Goal: Task Accomplishment & Management: Manage account settings

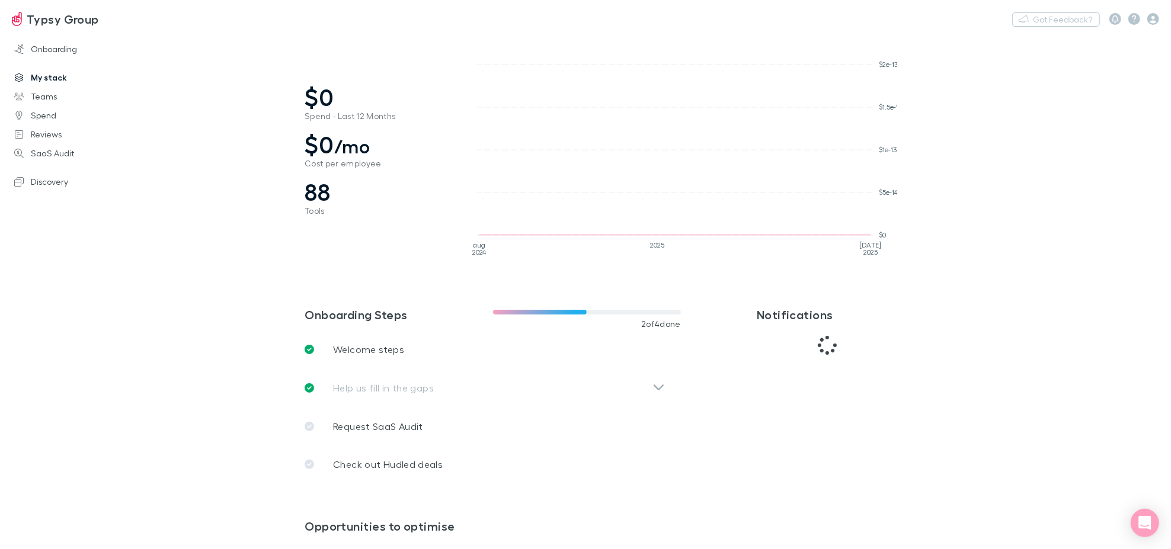
click at [59, 76] on link "My stack" at bounding box center [81, 77] width 159 height 19
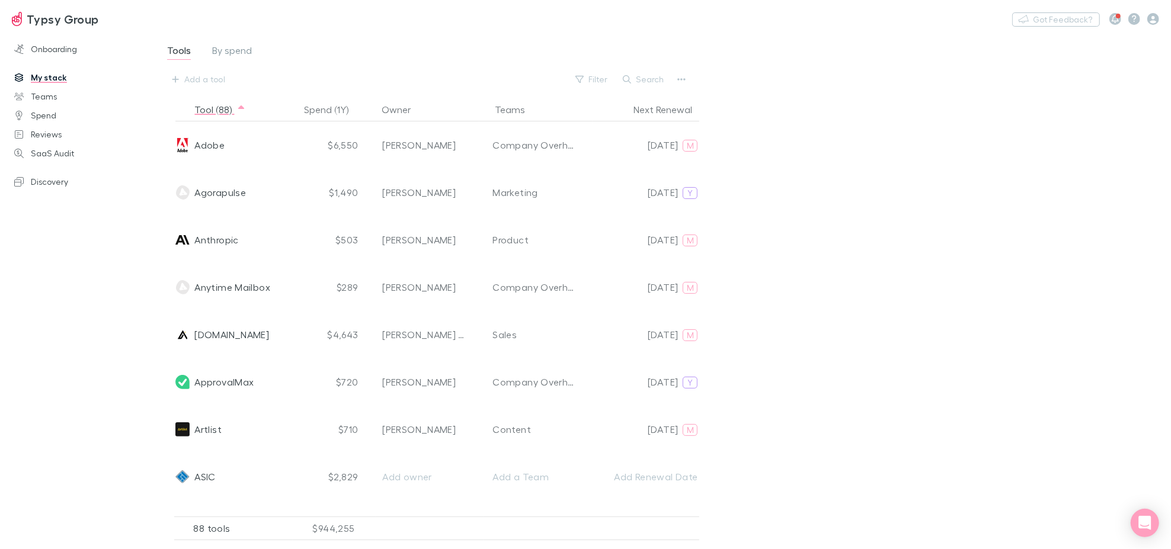
click at [228, 534] on div "88 tools" at bounding box center [233, 529] width 119 height 24
click at [216, 532] on div "88 tools" at bounding box center [233, 529] width 119 height 24
click at [239, 105] on button "Tool (88)" at bounding box center [220, 110] width 52 height 24
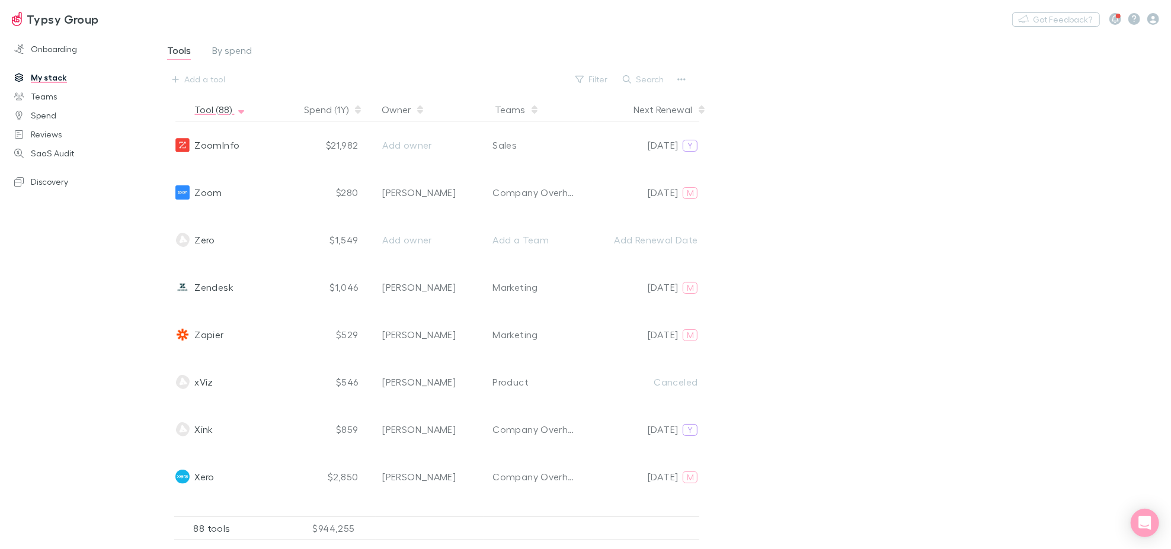
click at [238, 105] on icon "button" at bounding box center [241, 109] width 6 height 9
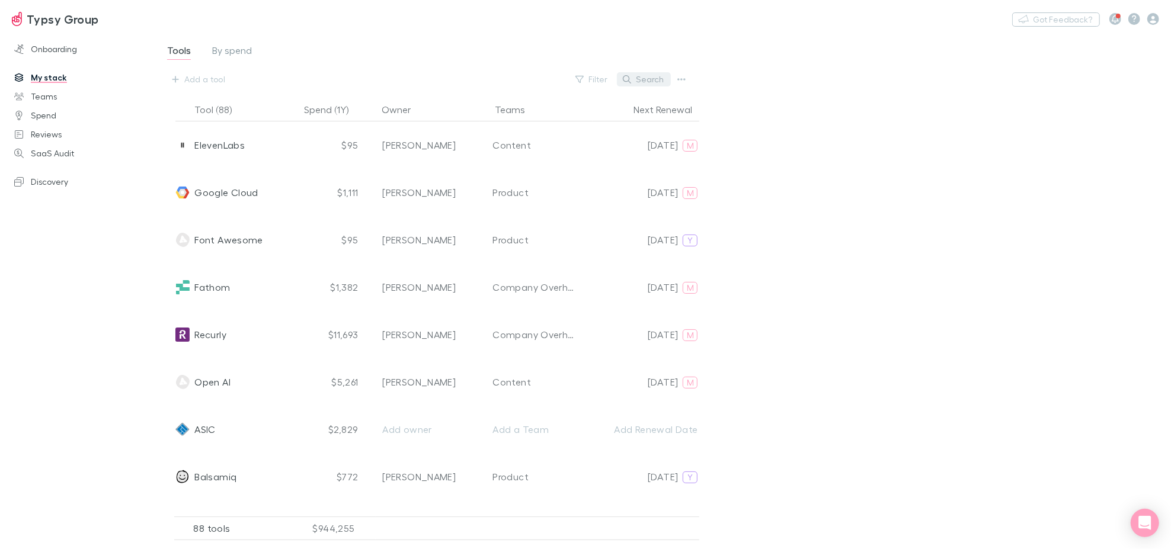
click at [651, 79] on button "Search" at bounding box center [644, 79] width 54 height 14
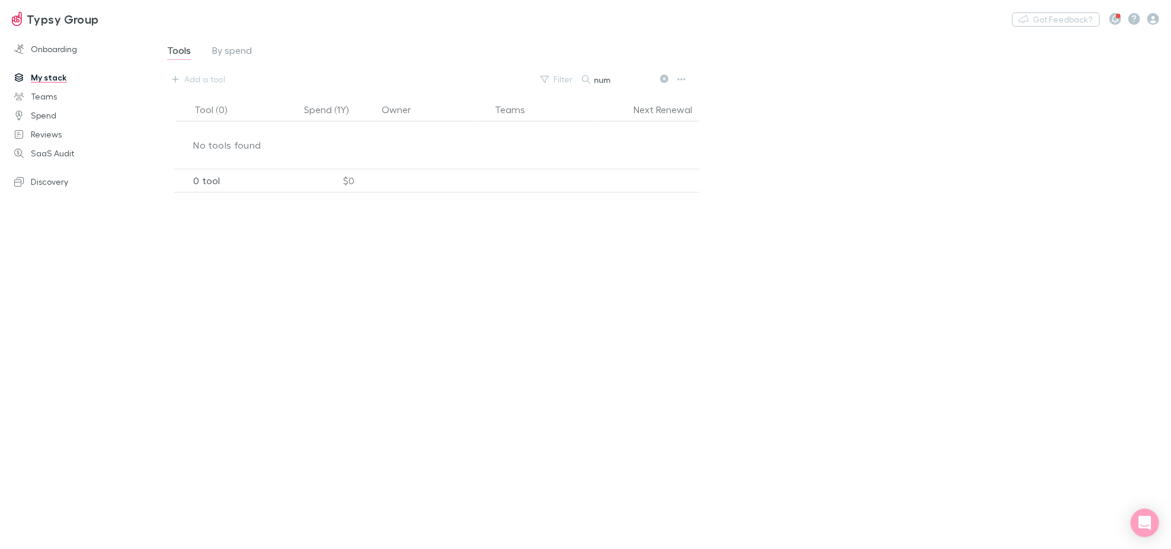
click at [660, 77] on button at bounding box center [664, 79] width 14 height 11
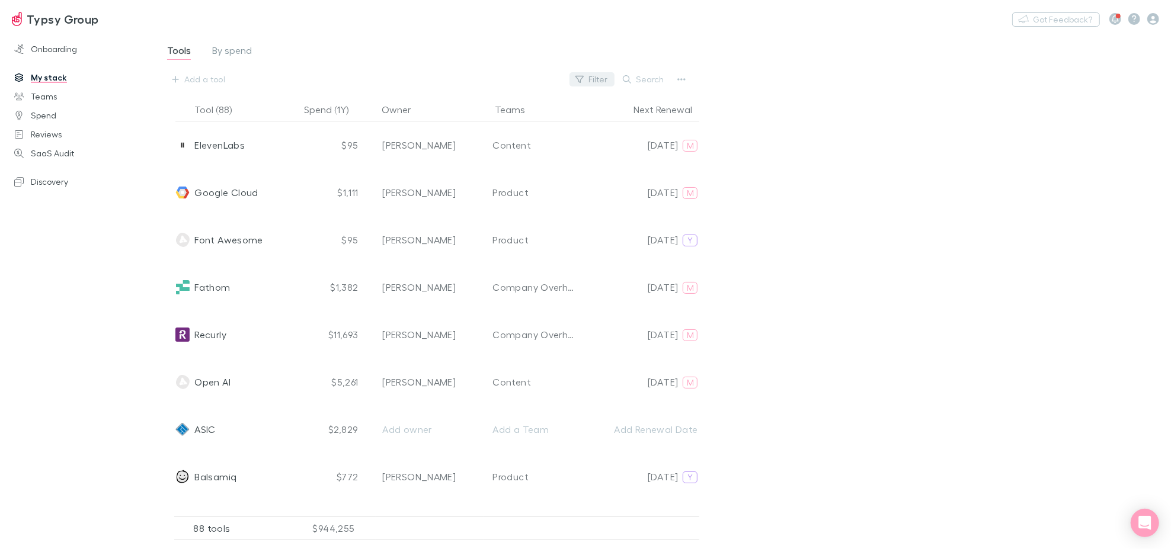
click at [614, 83] on button "Filter" at bounding box center [592, 79] width 45 height 14
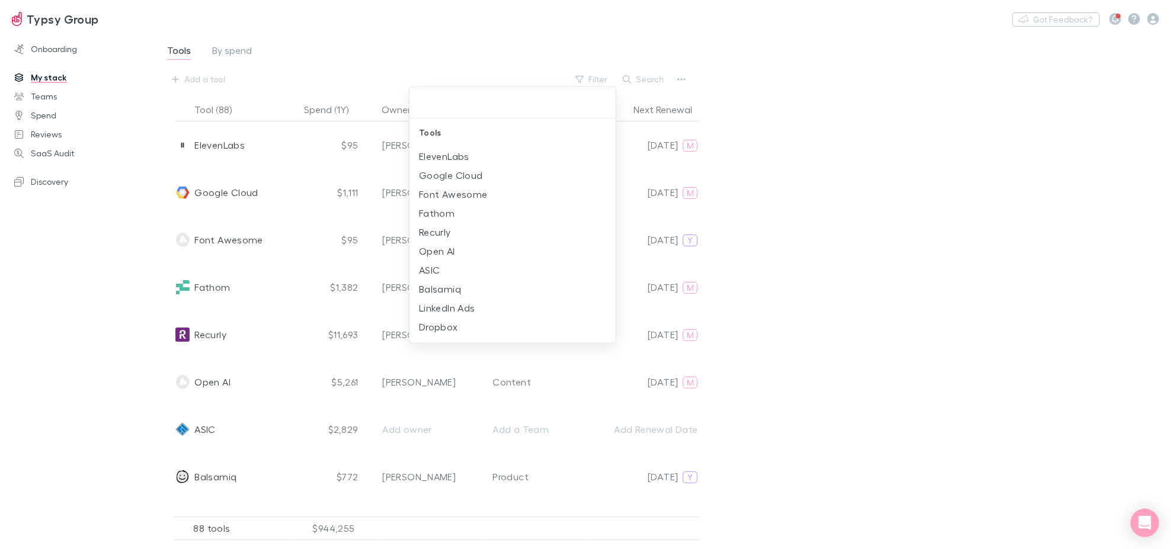
click at [638, 73] on div at bounding box center [585, 274] width 1171 height 549
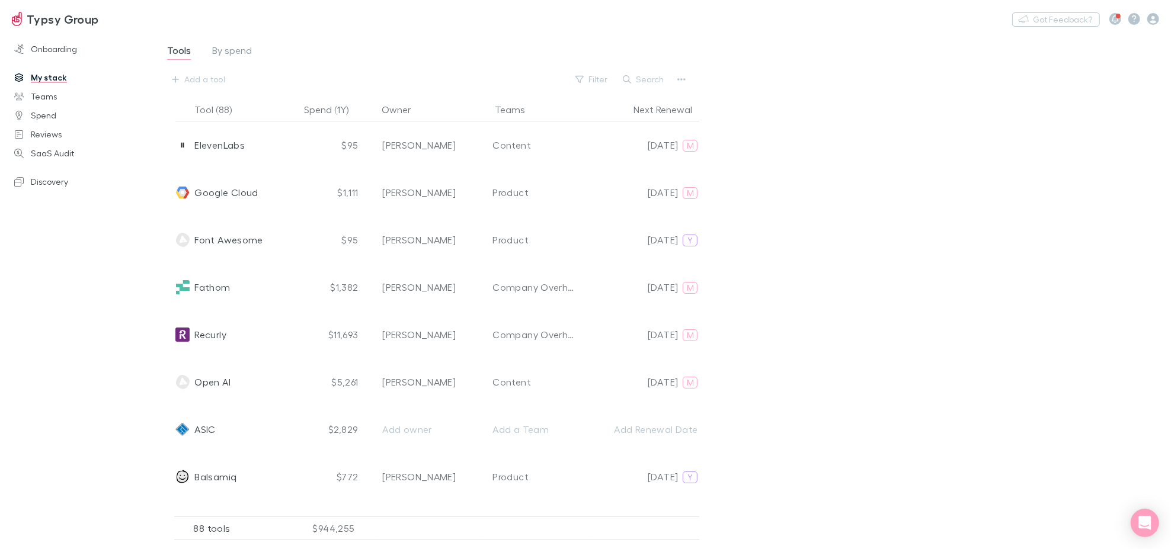
click at [641, 80] on button "Search" at bounding box center [644, 79] width 54 height 14
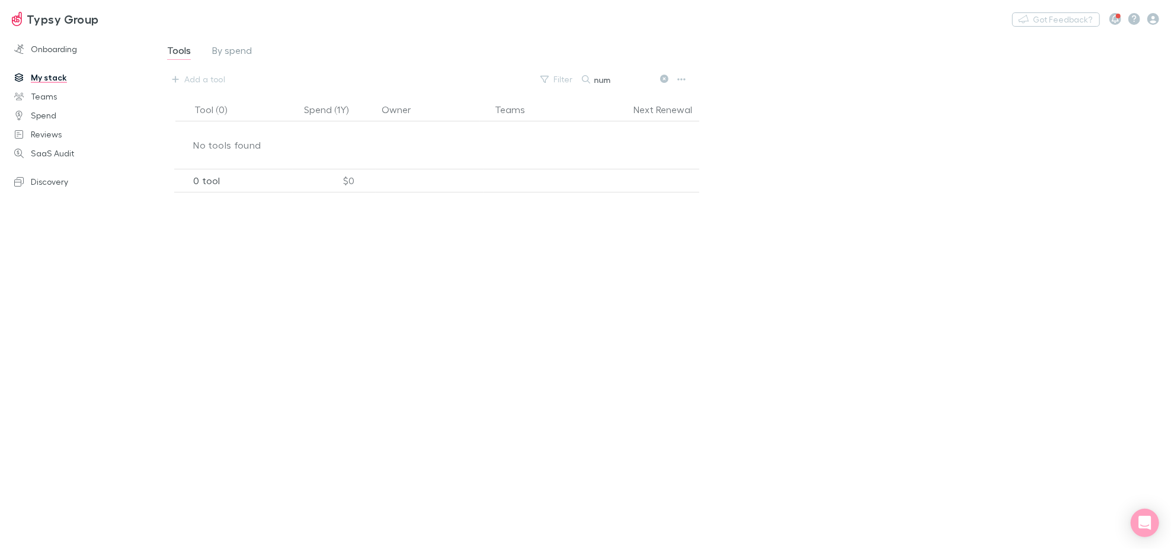
type input "num"
click at [668, 74] on button at bounding box center [664, 79] width 14 height 11
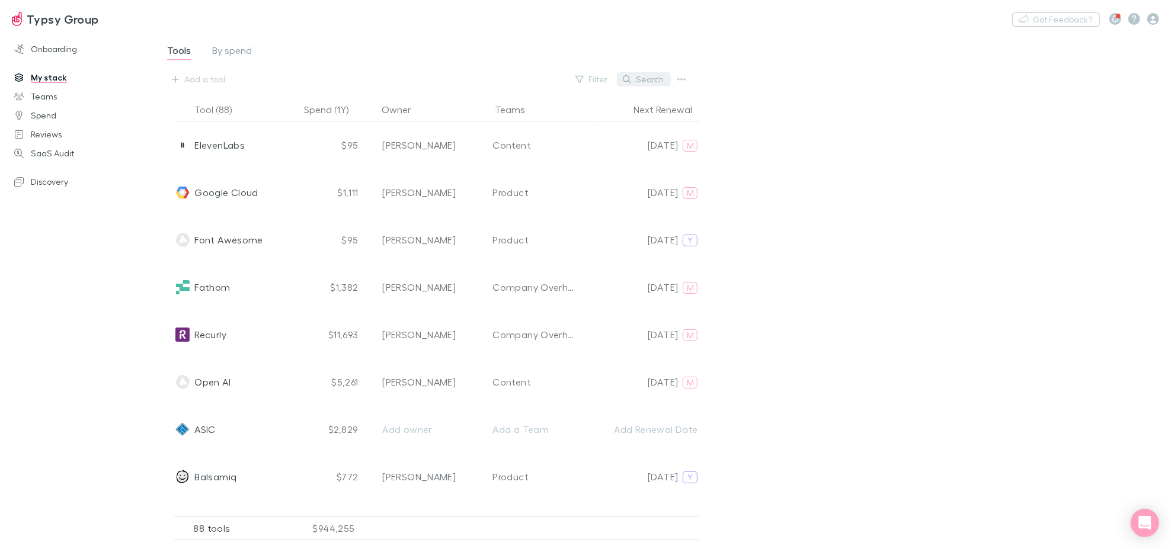
click at [664, 79] on button "Search" at bounding box center [644, 79] width 54 height 14
click at [228, 114] on button "Tool (88)" at bounding box center [220, 110] width 52 height 24
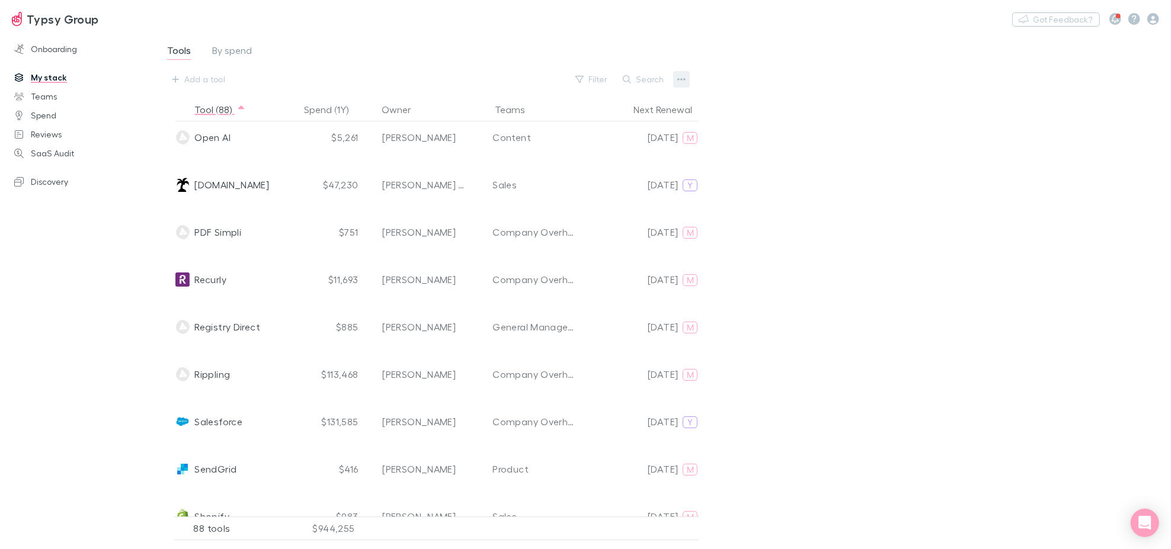
click at [681, 77] on icon "button" at bounding box center [681, 79] width 8 height 9
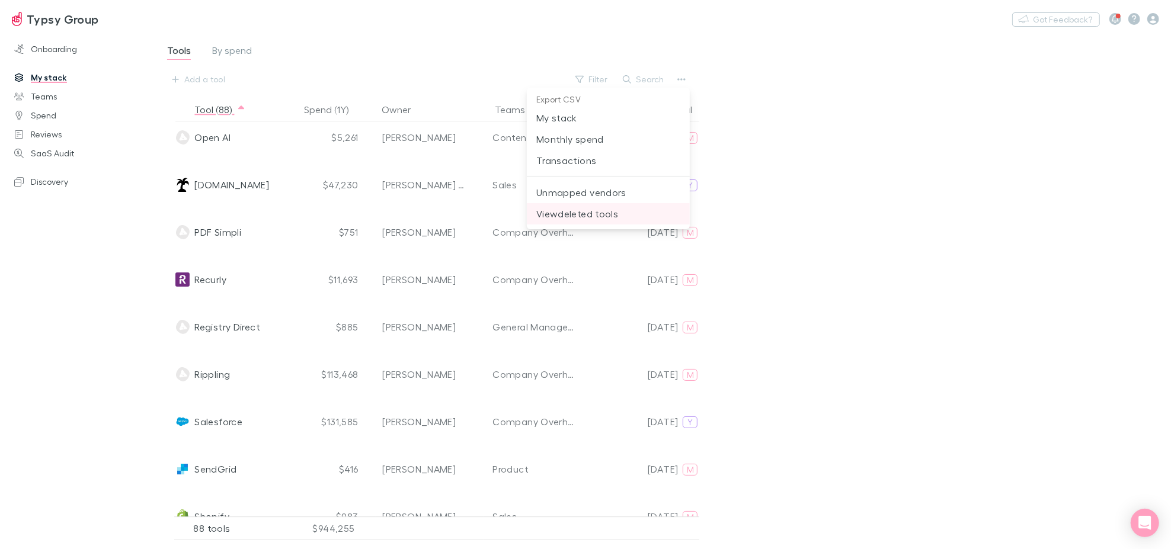
click at [616, 209] on span "View deleted tools" at bounding box center [608, 214] width 144 height 14
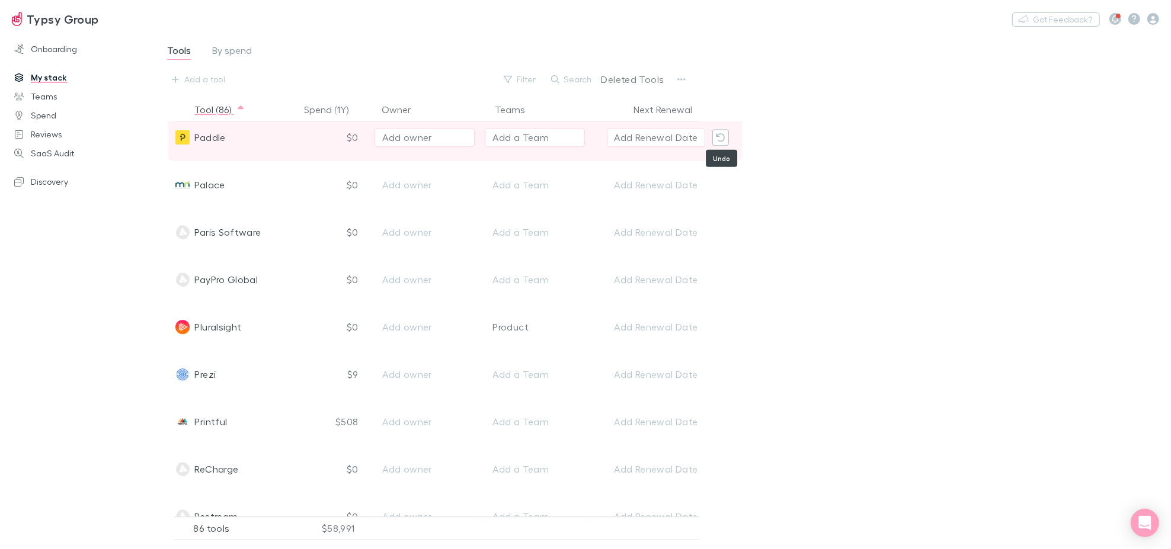
click at [721, 133] on icon "Undo" at bounding box center [720, 137] width 9 height 8
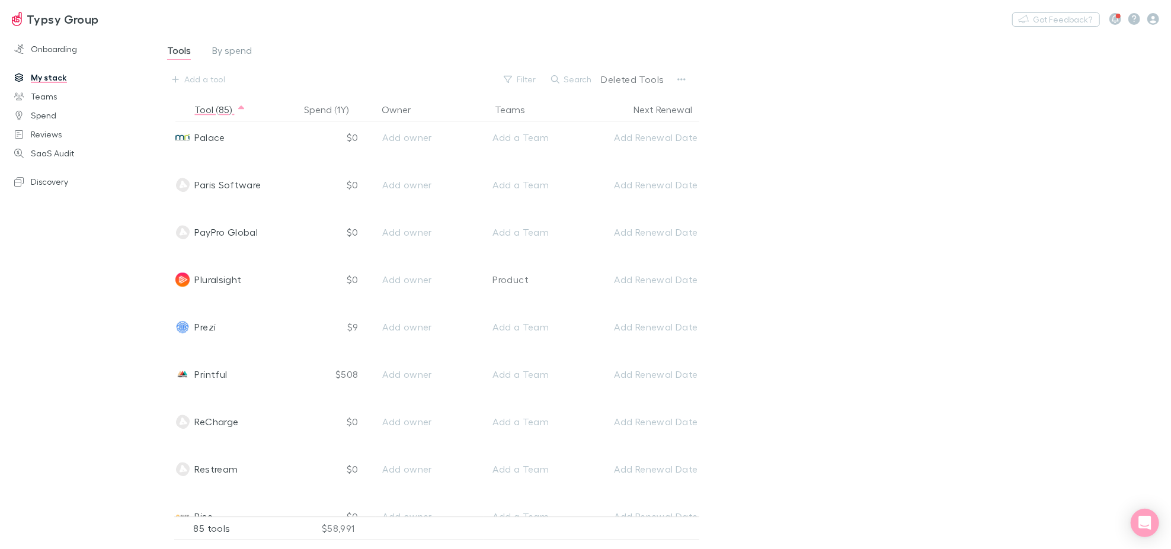
click at [180, 51] on span "Tools" at bounding box center [179, 51] width 24 height 15
click at [49, 81] on link "My stack" at bounding box center [81, 77] width 159 height 19
click at [668, 83] on div "Filter Search Deleted Tools" at bounding box center [594, 79] width 193 height 17
click at [676, 80] on button "button" at bounding box center [681, 79] width 17 height 17
click at [671, 114] on span "My stack" at bounding box center [608, 118] width 144 height 14
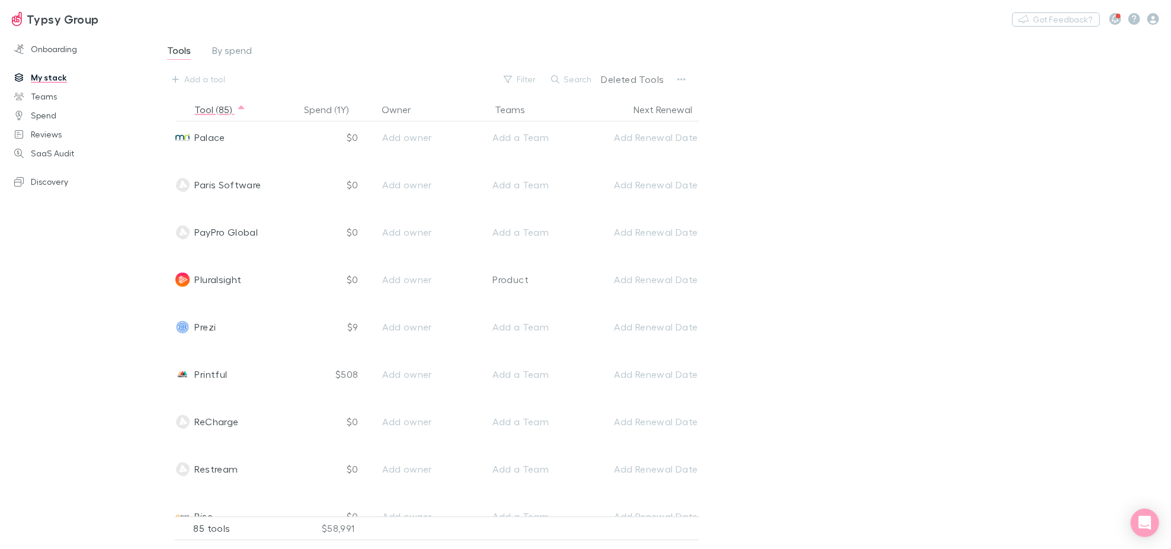
click at [638, 81] on p "Deleted Tools" at bounding box center [633, 79] width 63 height 14
click at [620, 77] on p "Deleted Tools" at bounding box center [633, 79] width 63 height 14
click at [577, 77] on button "Search" at bounding box center [572, 79] width 54 height 14
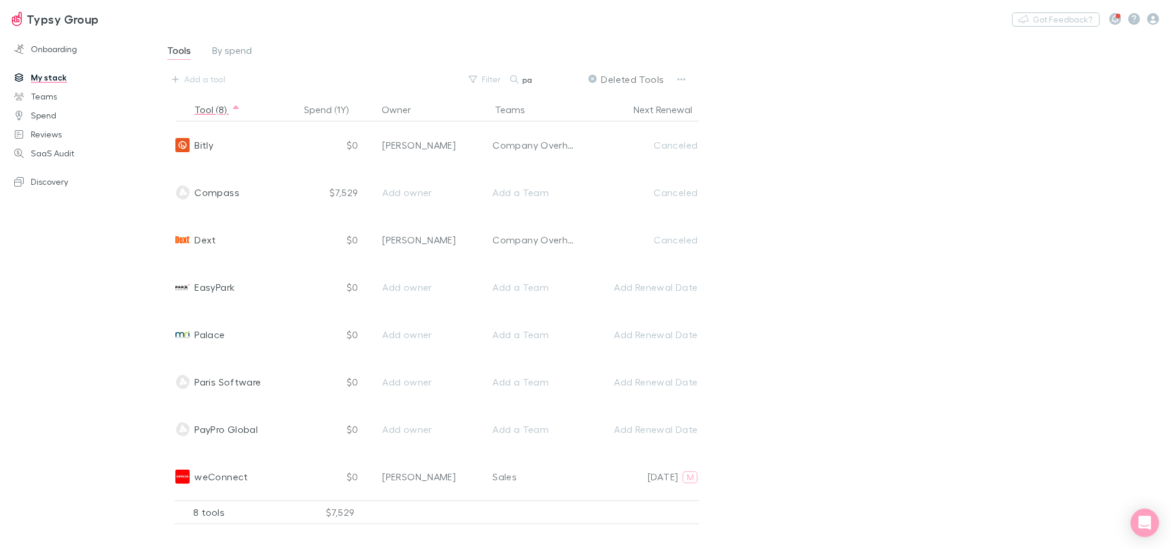
scroll to position [0, 0]
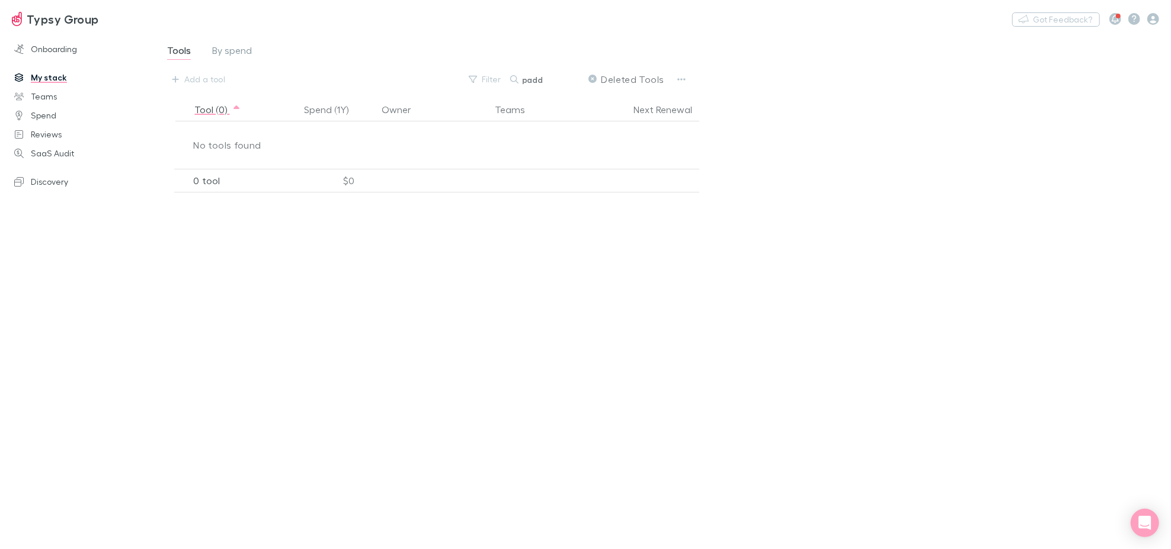
type input "padd"
click at [51, 126] on link "Reviews" at bounding box center [81, 134] width 159 height 19
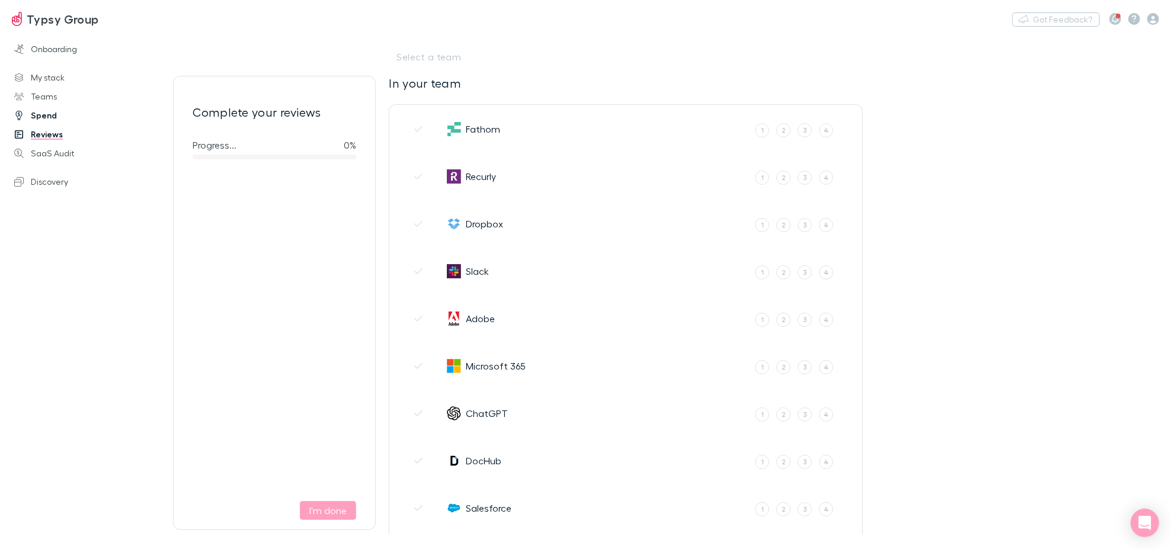
click at [49, 114] on link "Spend" at bounding box center [81, 115] width 159 height 19
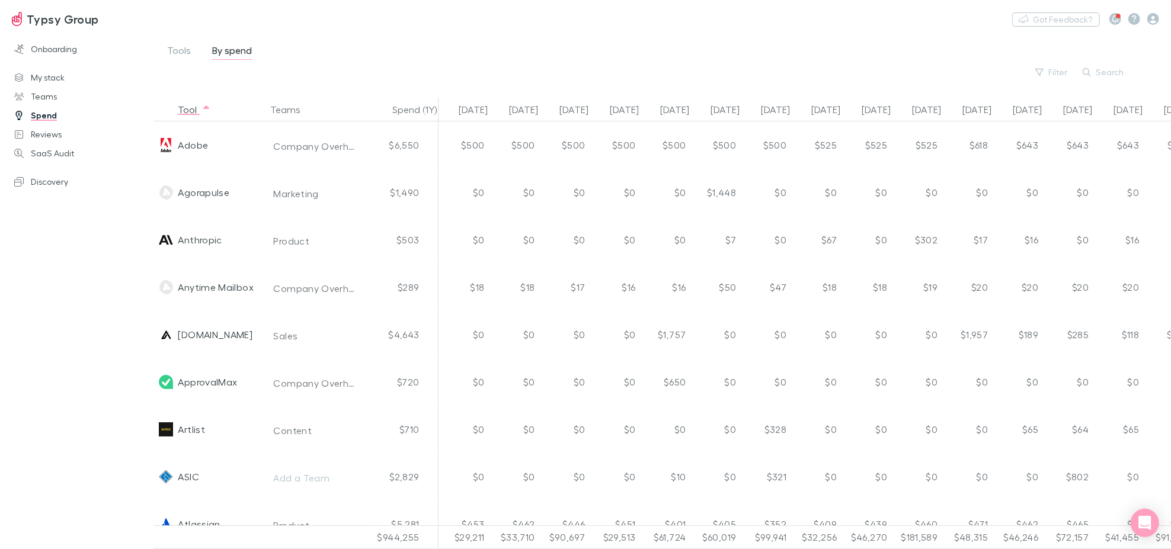
scroll to position [0, 223]
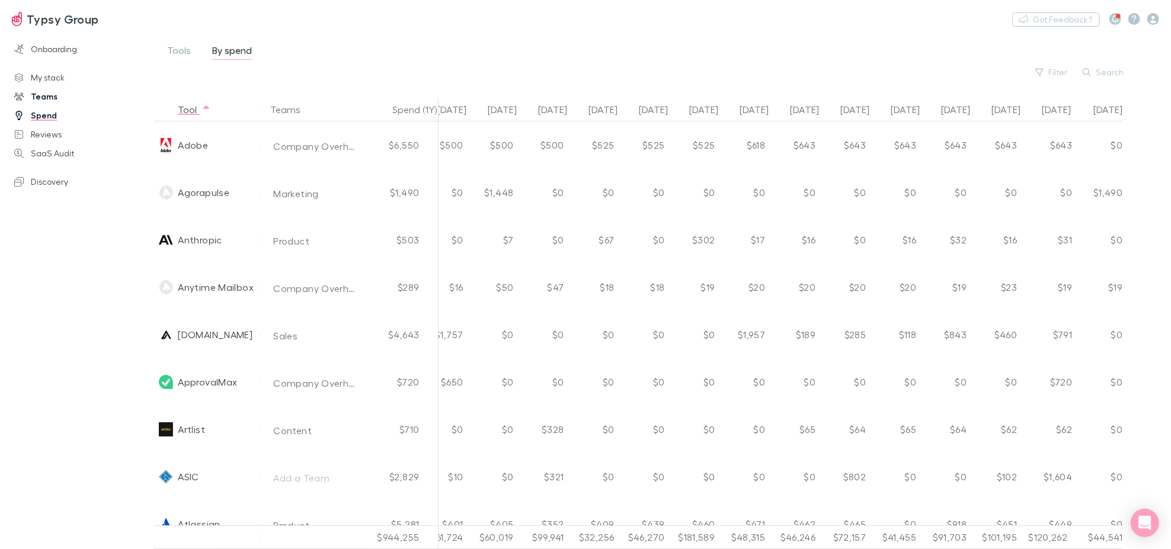
click at [41, 96] on link "Teams" at bounding box center [81, 96] width 159 height 19
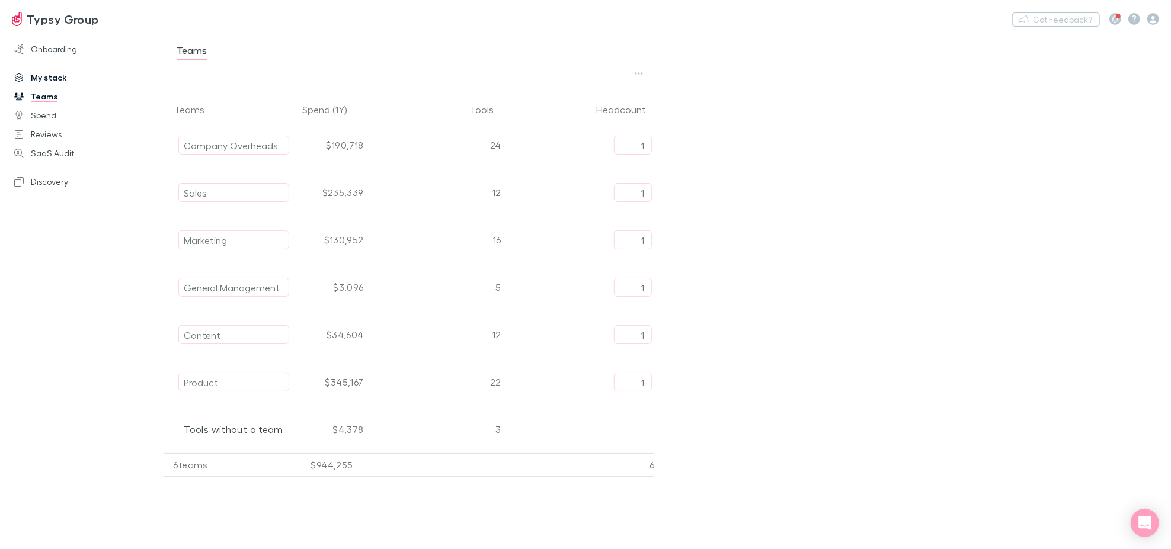
click at [46, 78] on link "My stack" at bounding box center [81, 77] width 159 height 19
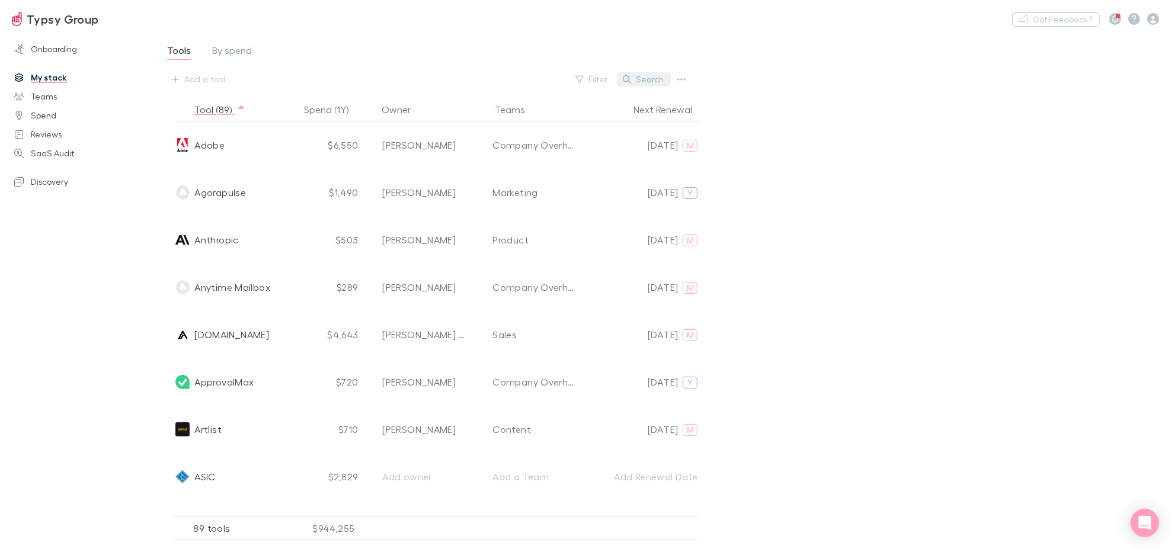
click at [645, 81] on button "Search" at bounding box center [644, 79] width 54 height 14
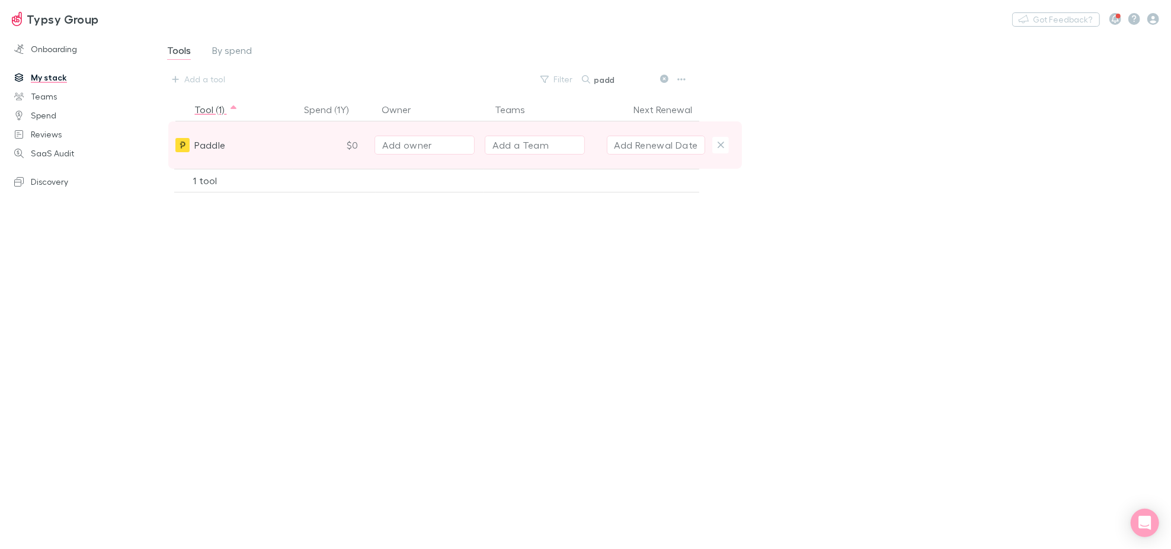
type input "padd"
click at [681, 145] on button "Add Renewal Date" at bounding box center [656, 145] width 99 height 19
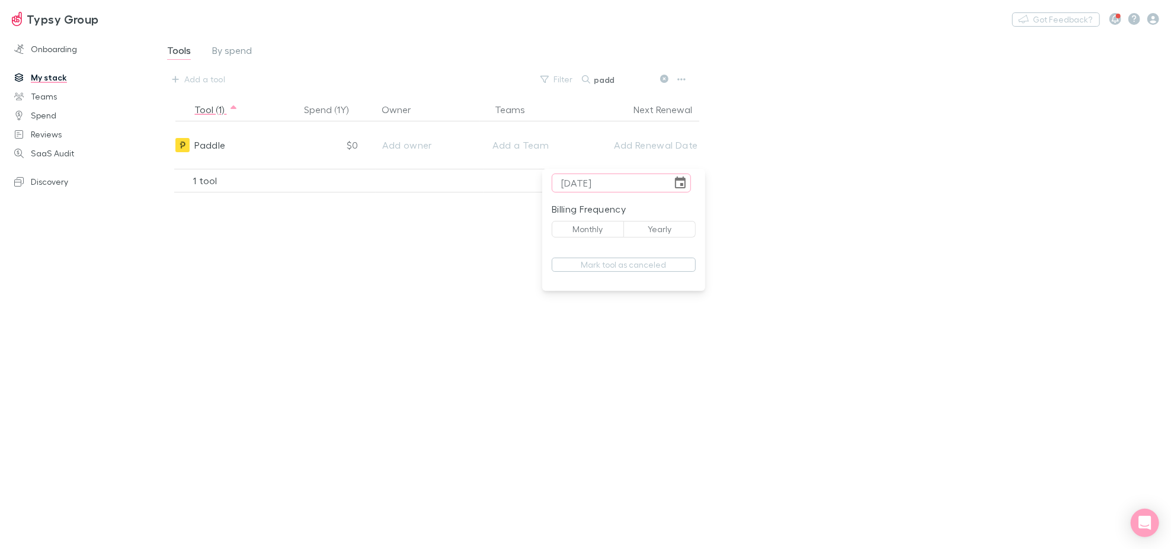
type input "[DATE]"
click at [660, 232] on button "Yearly" at bounding box center [659, 229] width 72 height 17
click at [507, 150] on div at bounding box center [585, 274] width 1171 height 549
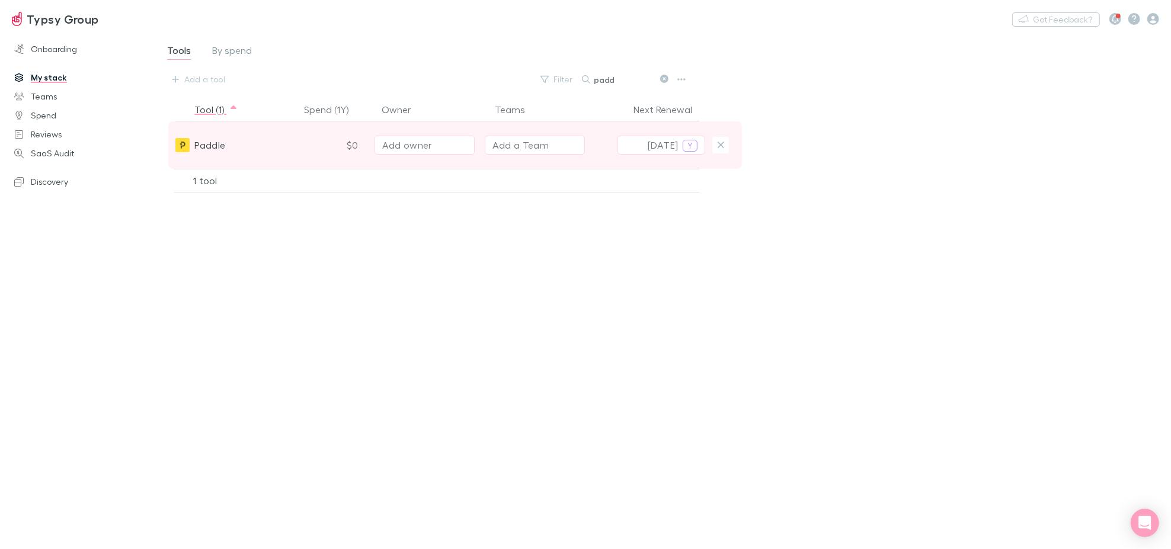
click at [513, 145] on div "Add a Team" at bounding box center [520, 145] width 56 height 14
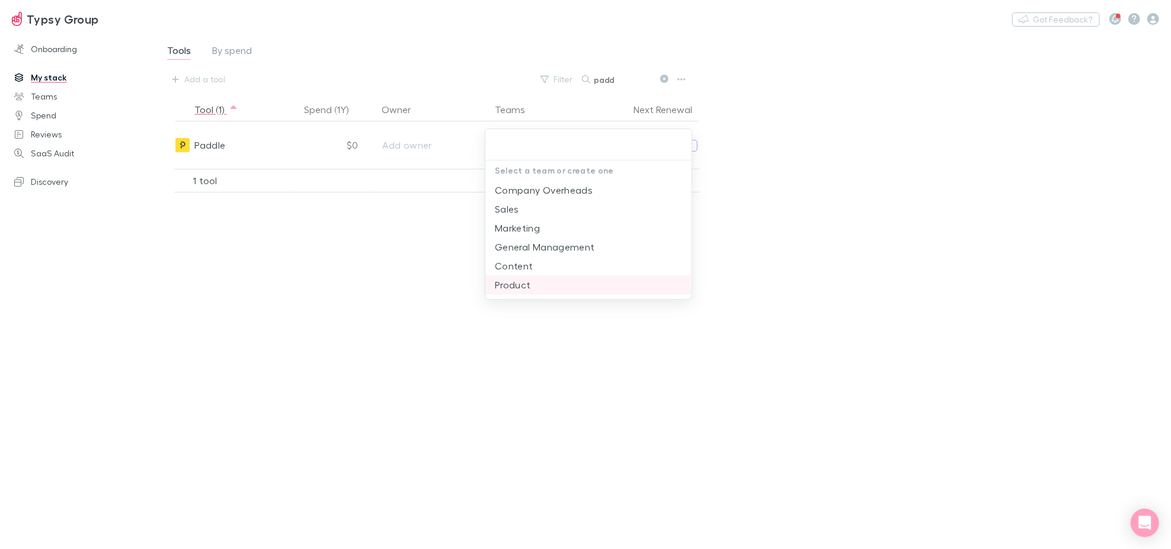
click at [542, 283] on li "Product" at bounding box center [588, 285] width 206 height 19
click at [432, 142] on div at bounding box center [585, 274] width 1171 height 549
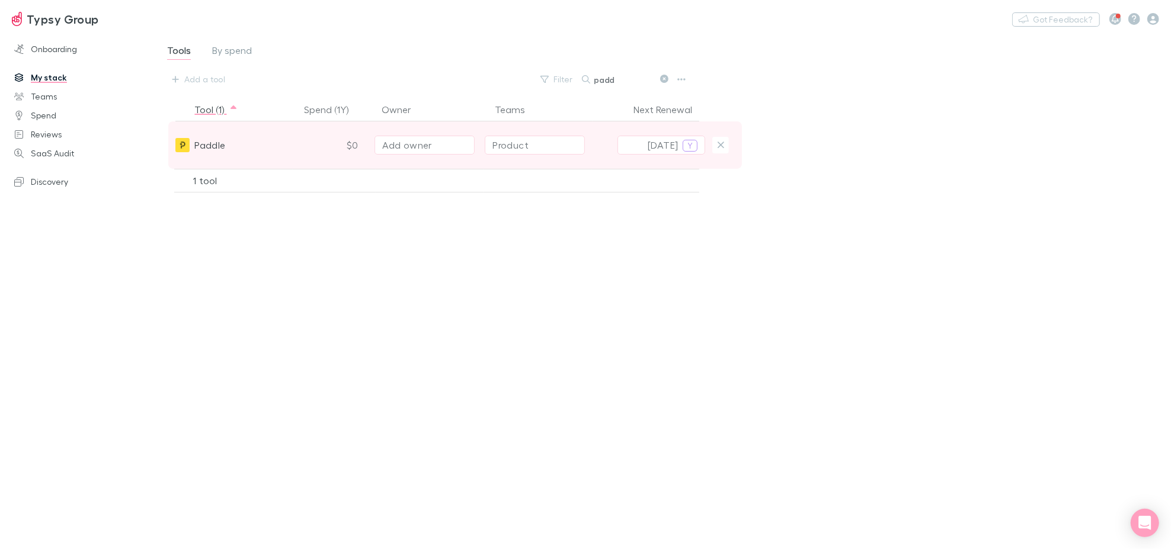
click at [433, 144] on div "Add owner" at bounding box center [424, 145] width 85 height 14
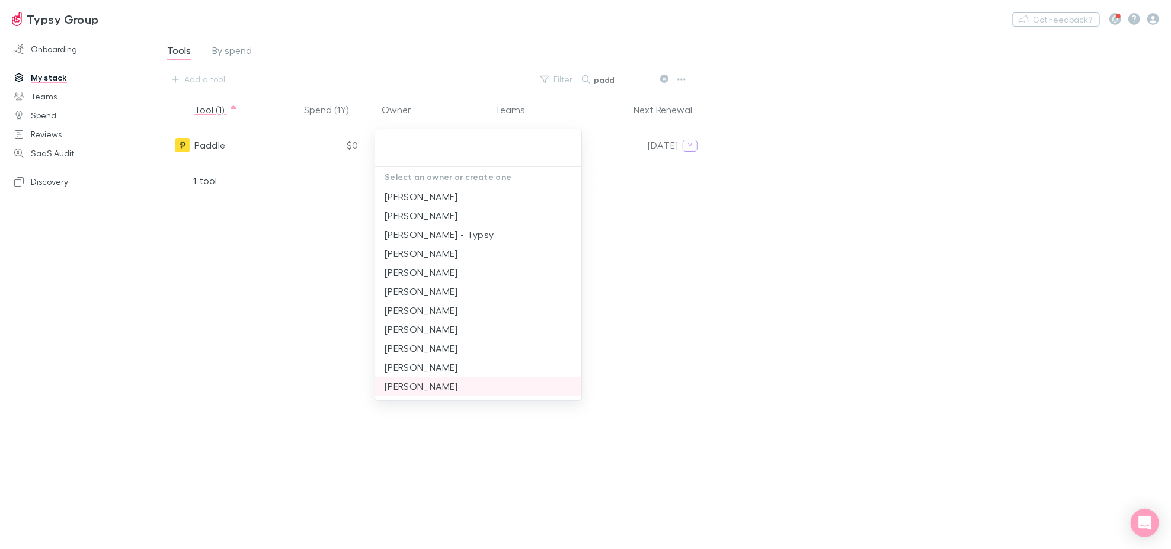
click at [445, 389] on li "[PERSON_NAME]" at bounding box center [478, 386] width 206 height 19
type input "[PERSON_NAME]"
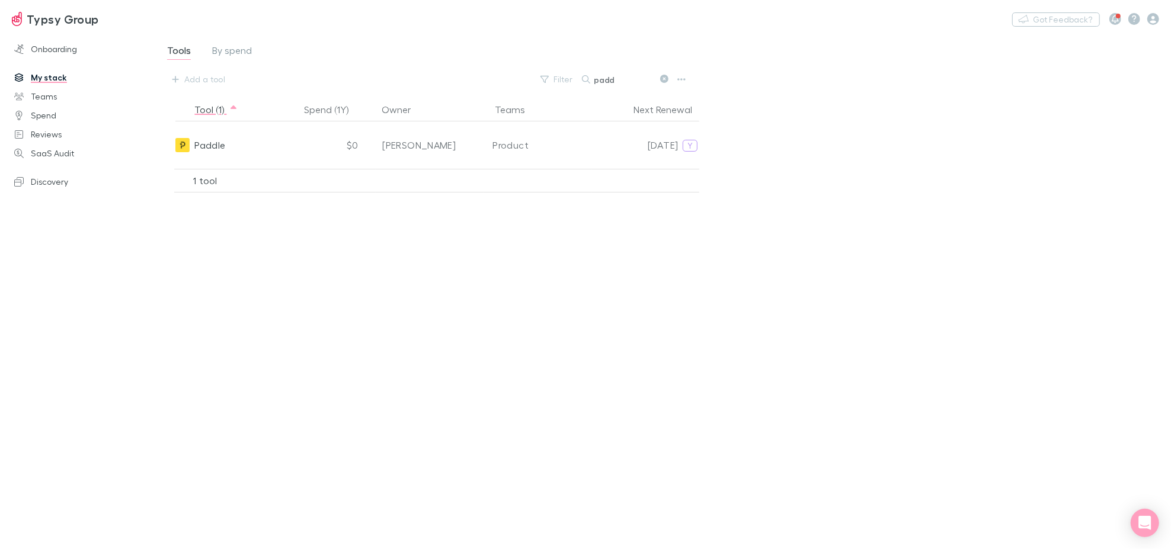
click at [731, 384] on div "Tool (1) Spend (1Y) Owner Teams Next Renewal Paddle $0 [PERSON_NAME] Product [D…" at bounding box center [464, 319] width 621 height 443
click at [59, 82] on link "My stack" at bounding box center [81, 77] width 159 height 19
click at [664, 79] on icon at bounding box center [664, 79] width 8 height 8
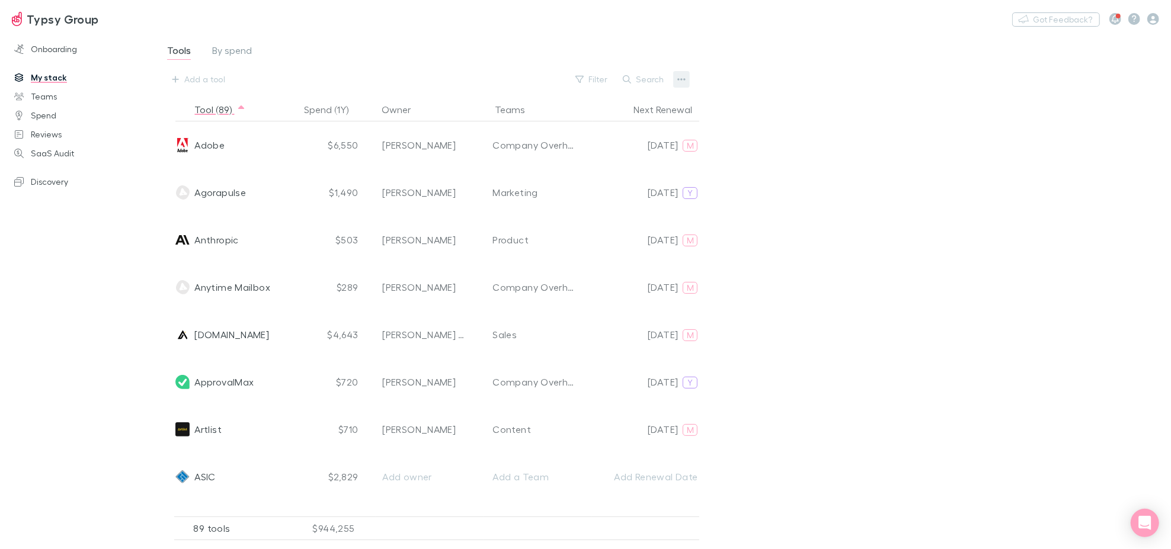
click at [680, 76] on icon "button" at bounding box center [681, 79] width 8 height 9
click at [618, 190] on span "Unmapped vendors" at bounding box center [608, 192] width 144 height 14
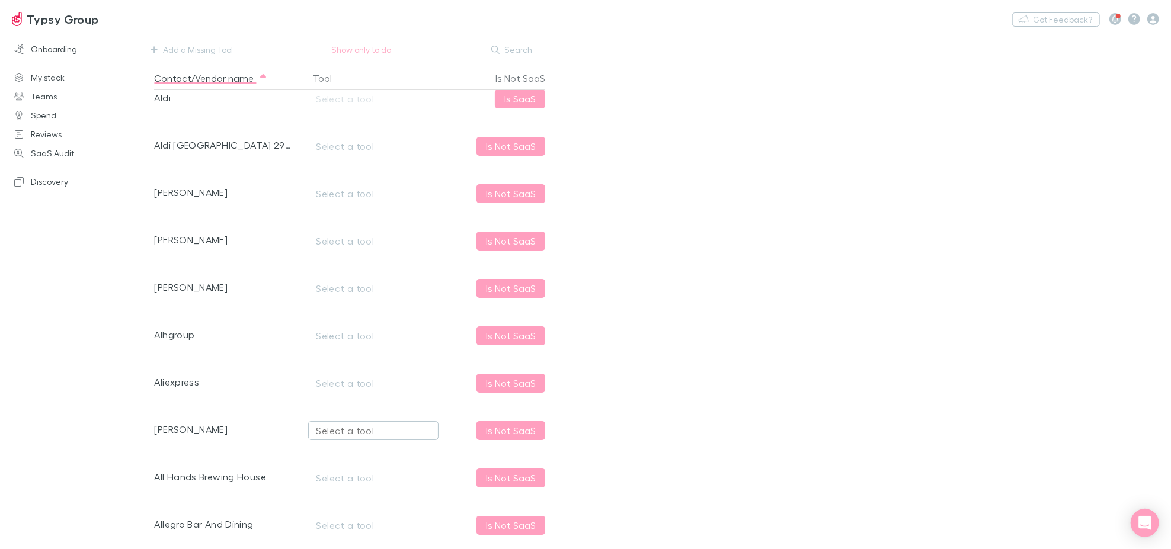
scroll to position [3556, 0]
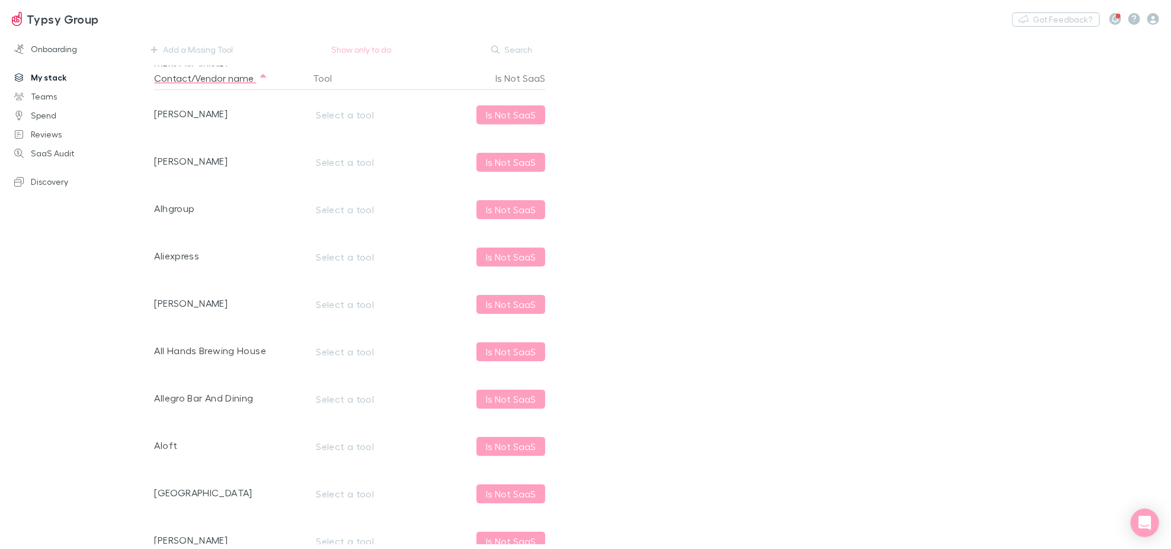
click at [35, 75] on link "My stack" at bounding box center [81, 77] width 159 height 19
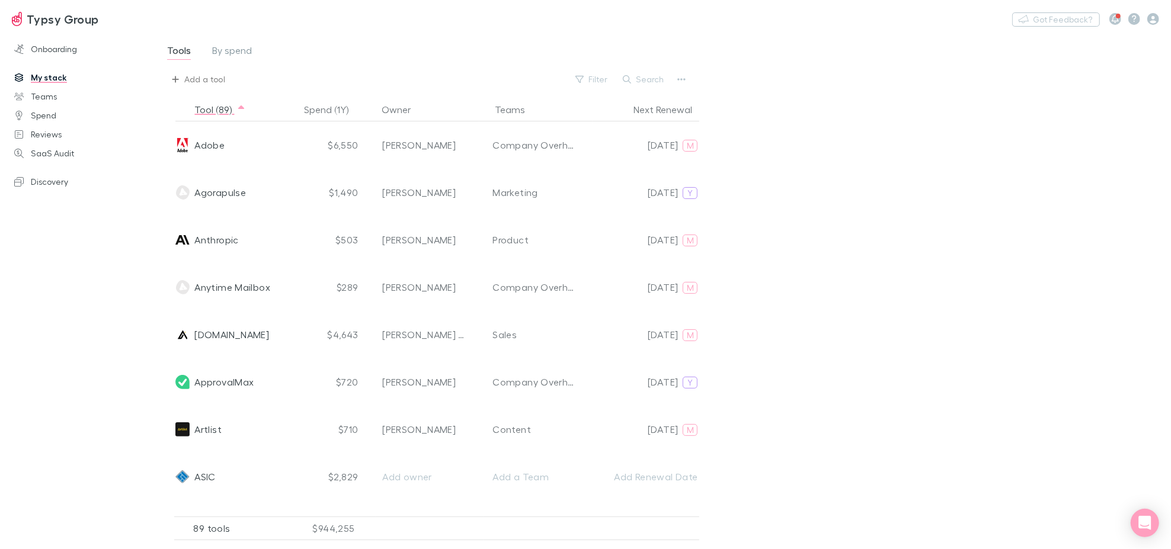
click at [212, 76] on div "Add a tool" at bounding box center [204, 79] width 41 height 14
click at [210, 169] on li "Numverify" at bounding box center [270, 170] width 206 height 19
type input "Numverify"
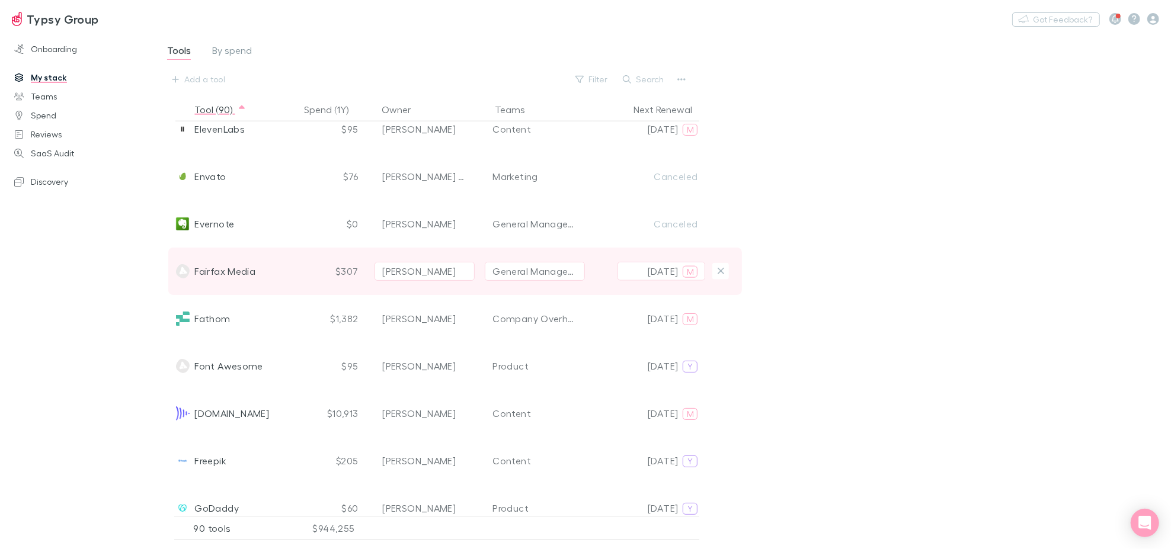
scroll to position [987, 0]
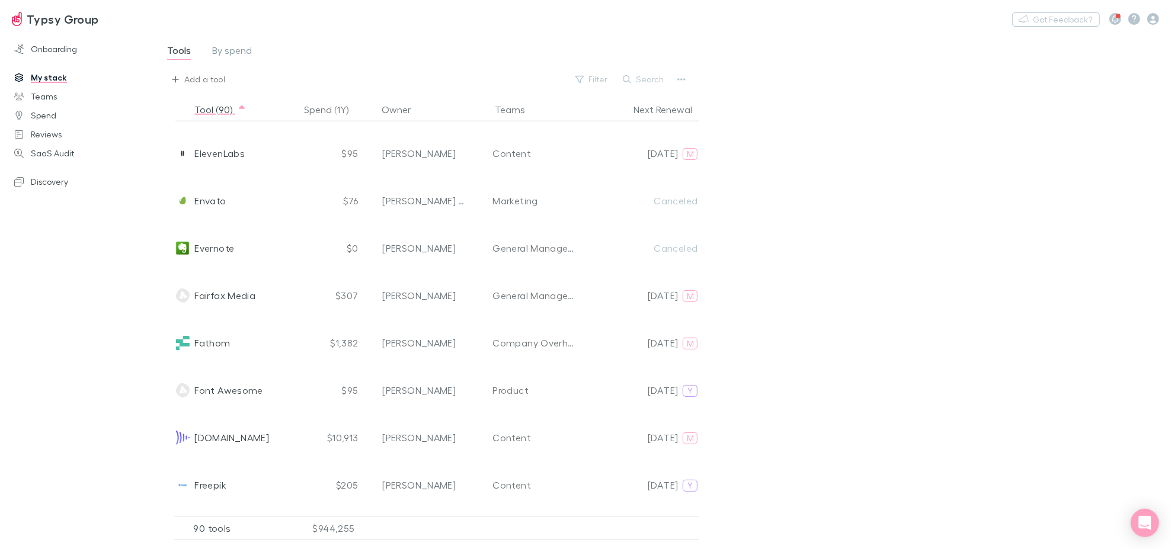
click at [216, 80] on div "Add a tool" at bounding box center [204, 79] width 41 height 14
click at [211, 170] on li "Create num" at bounding box center [270, 170] width 206 height 19
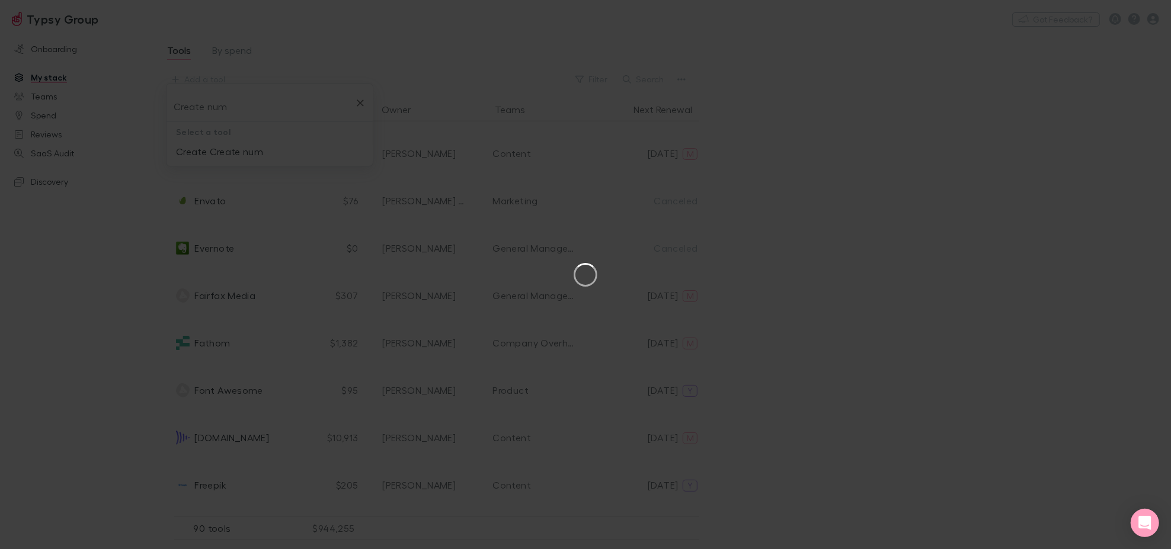
type input "Create num"
click at [1146, 10] on button "×" at bounding box center [1140, 11] width 14 height 14
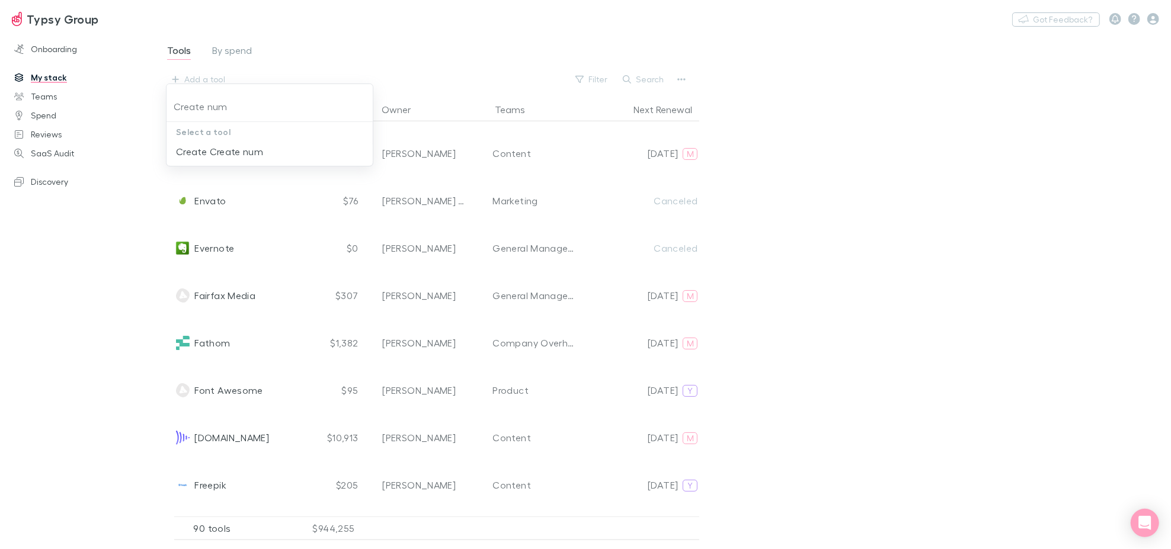
click at [921, 353] on div at bounding box center [585, 274] width 1171 height 549
click at [204, 79] on div "Add a tool" at bounding box center [204, 79] width 41 height 14
click at [217, 172] on li "Numverify" at bounding box center [270, 170] width 206 height 19
type input "Numverify"
click at [664, 83] on button "Search" at bounding box center [644, 79] width 54 height 14
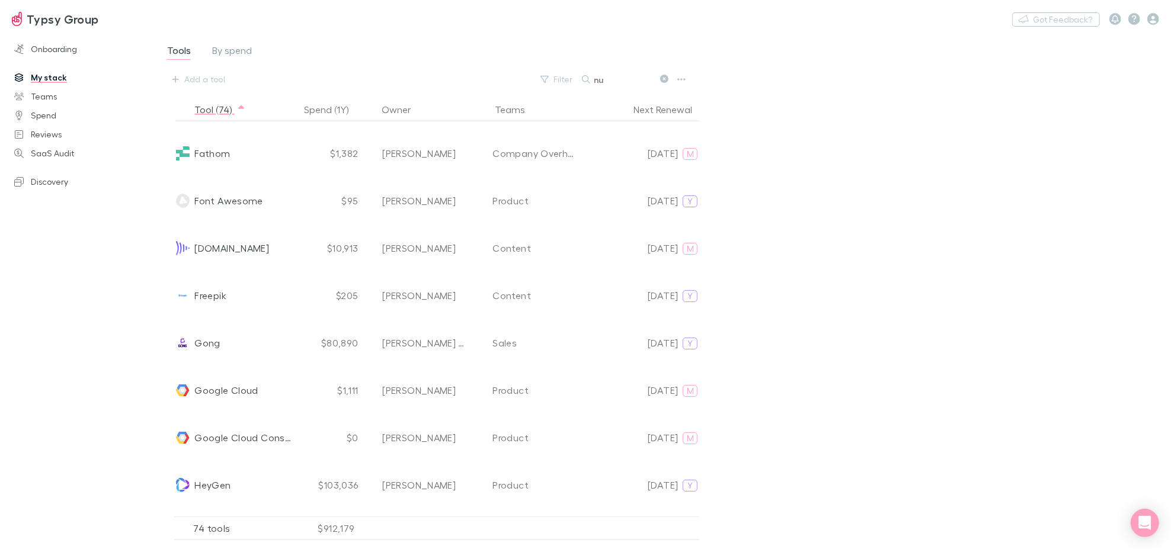
scroll to position [0, 0]
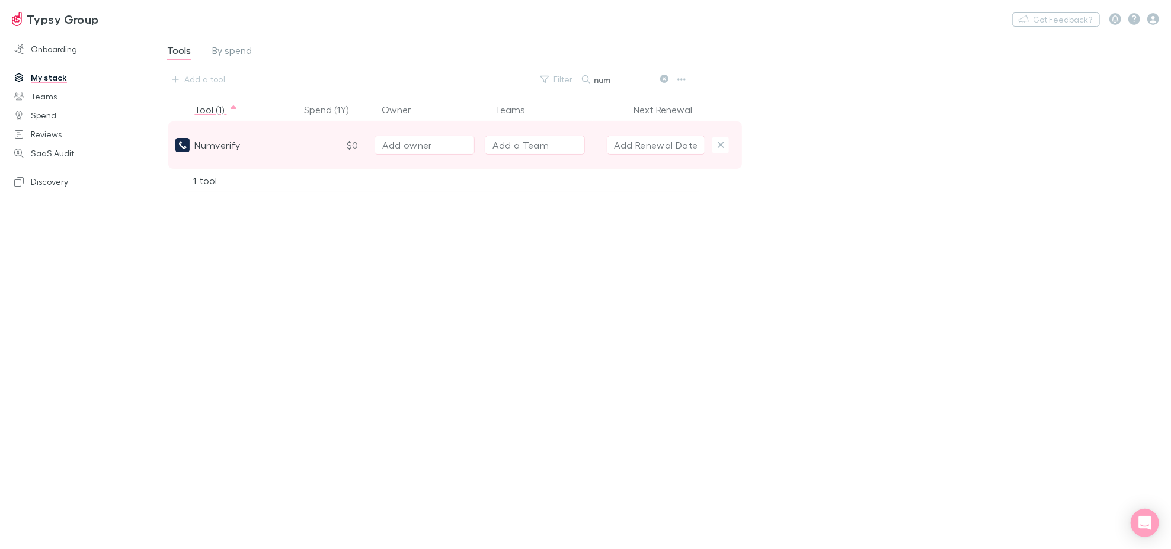
type input "num"
click at [436, 145] on div "Add owner" at bounding box center [424, 145] width 85 height 14
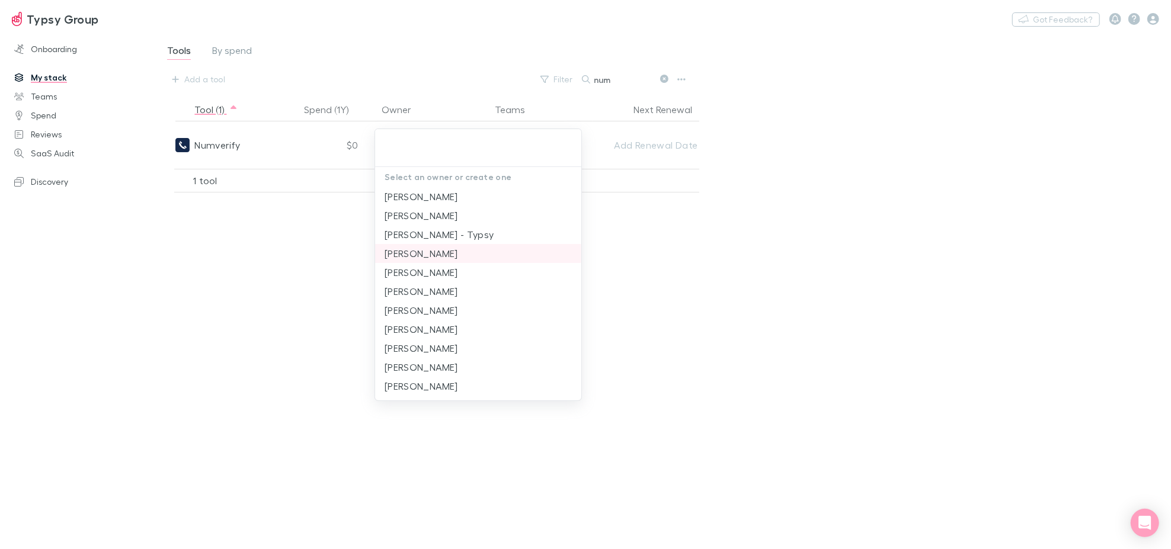
click at [456, 251] on li "[PERSON_NAME]" at bounding box center [478, 253] width 206 height 19
type input "[PERSON_NAME]"
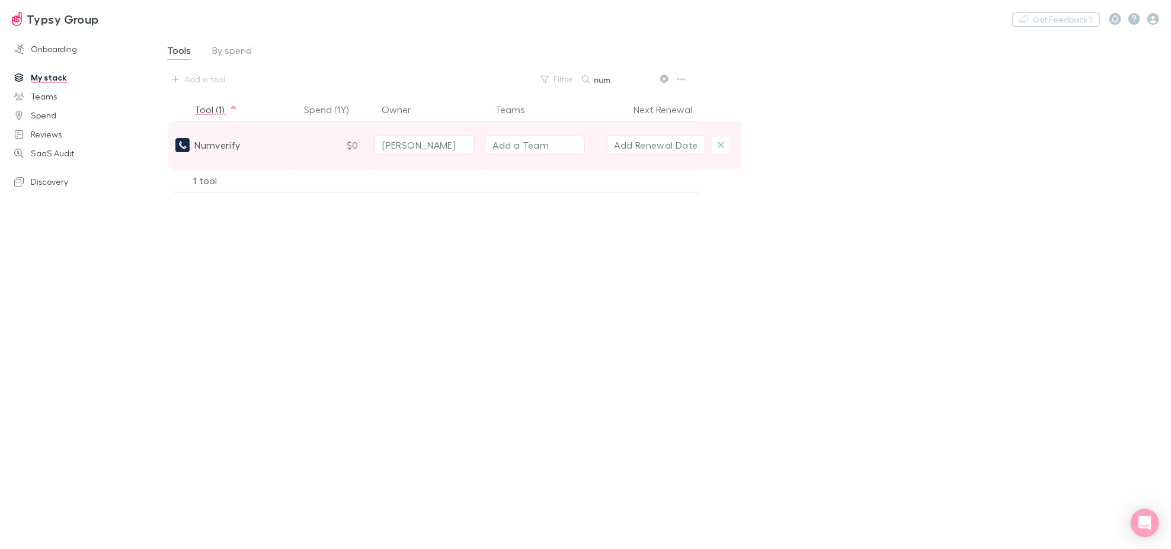
click at [529, 145] on div "Add a Team" at bounding box center [520, 145] width 56 height 14
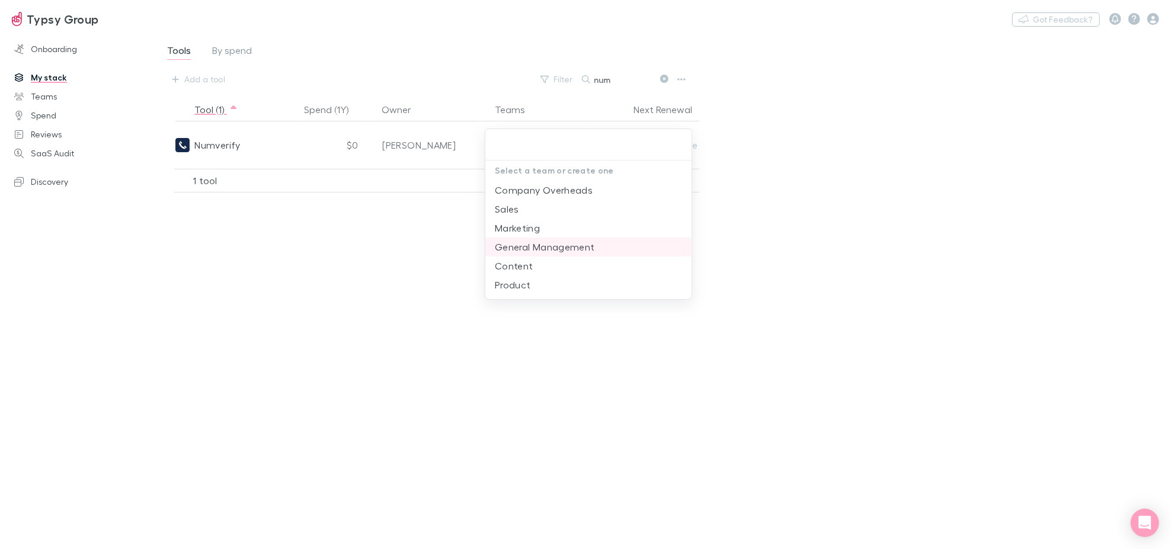
click at [559, 252] on li "General Management" at bounding box center [588, 247] width 206 height 19
click at [834, 142] on div at bounding box center [585, 274] width 1171 height 549
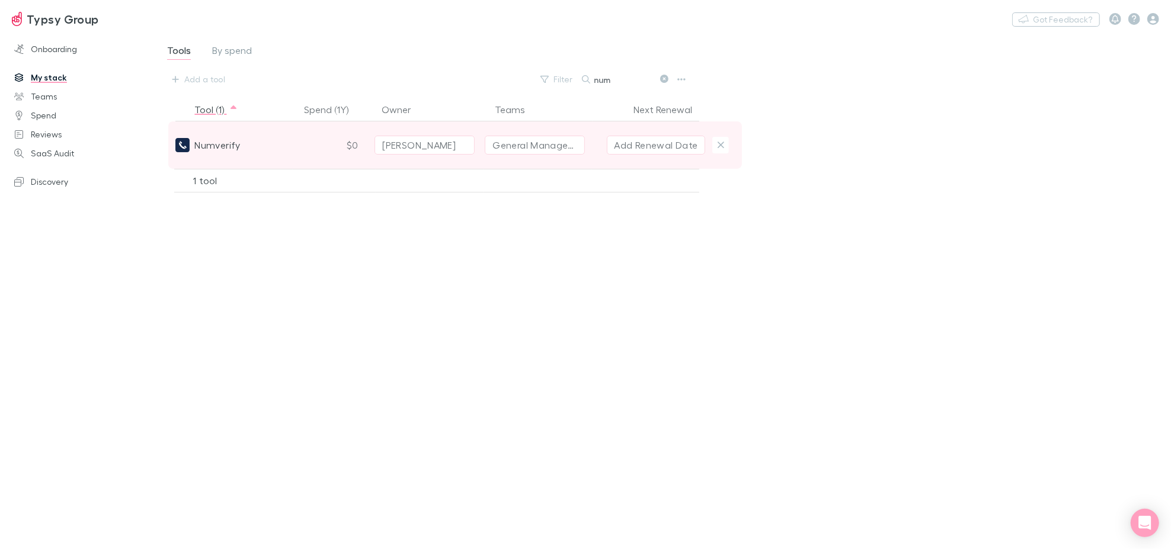
click at [664, 142] on button "Add Renewal Date" at bounding box center [656, 145] width 99 height 19
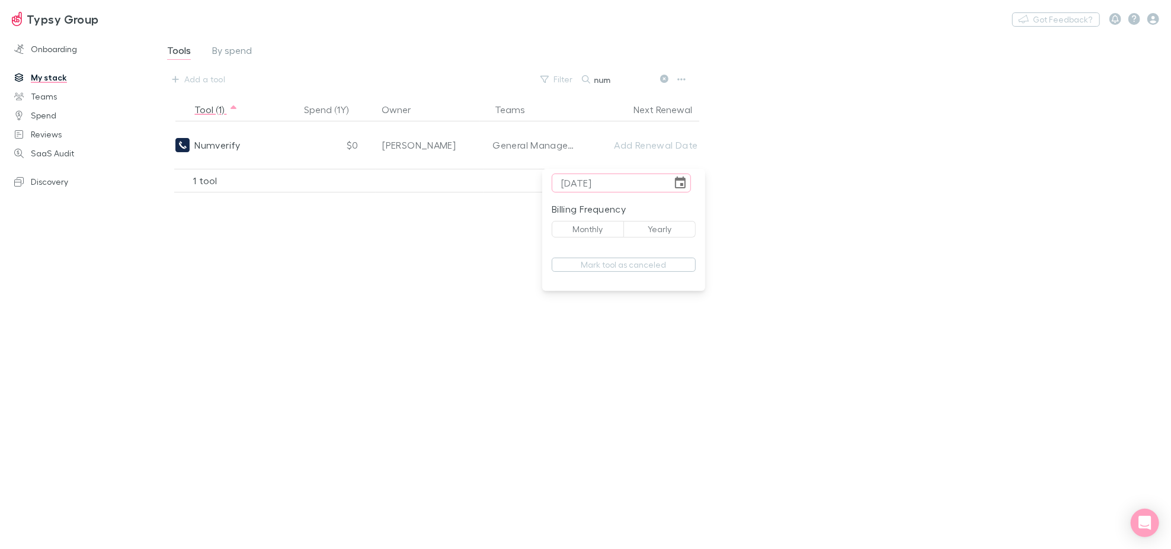
type input "[DATE]"
click at [595, 227] on button "Monthly" at bounding box center [588, 229] width 72 height 17
click at [689, 392] on div at bounding box center [585, 274] width 1171 height 549
click at [229, 71] on button "Add a tool" at bounding box center [199, 79] width 66 height 19
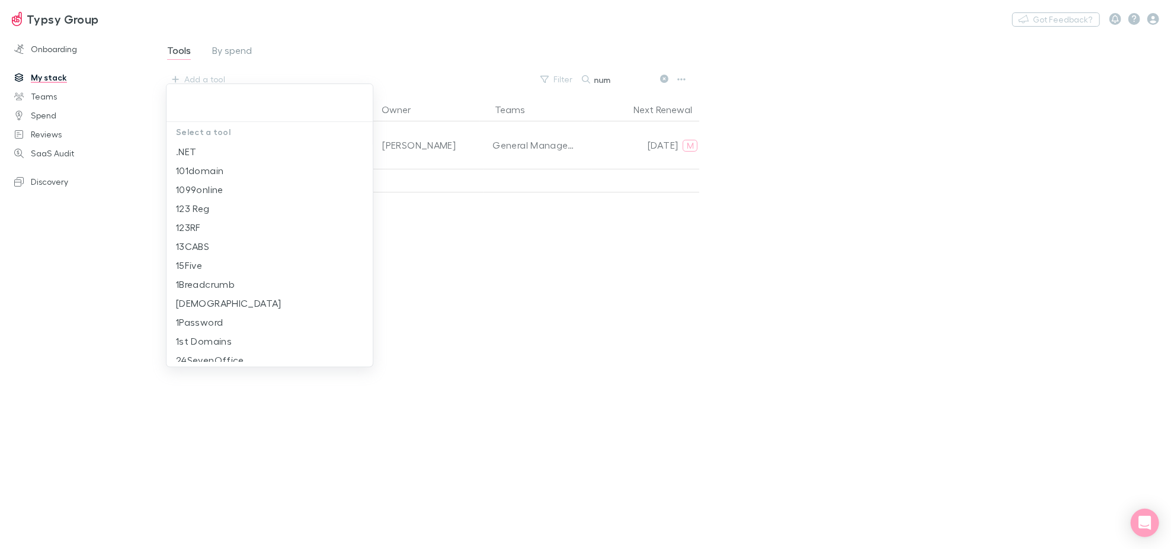
click at [230, 110] on input "text" at bounding box center [269, 106] width 197 height 22
paste input "Custom Learning Design"
type input "Custom Learning Design"
click at [229, 112] on input "text" at bounding box center [269, 106] width 197 height 22
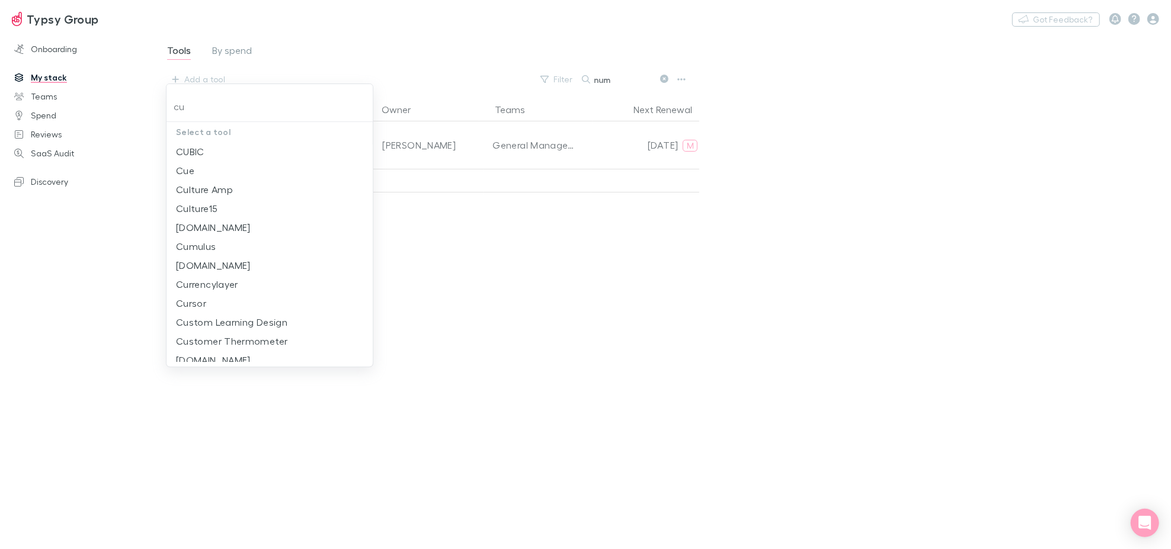
type input "cu"
click at [383, 44] on div at bounding box center [585, 274] width 1171 height 549
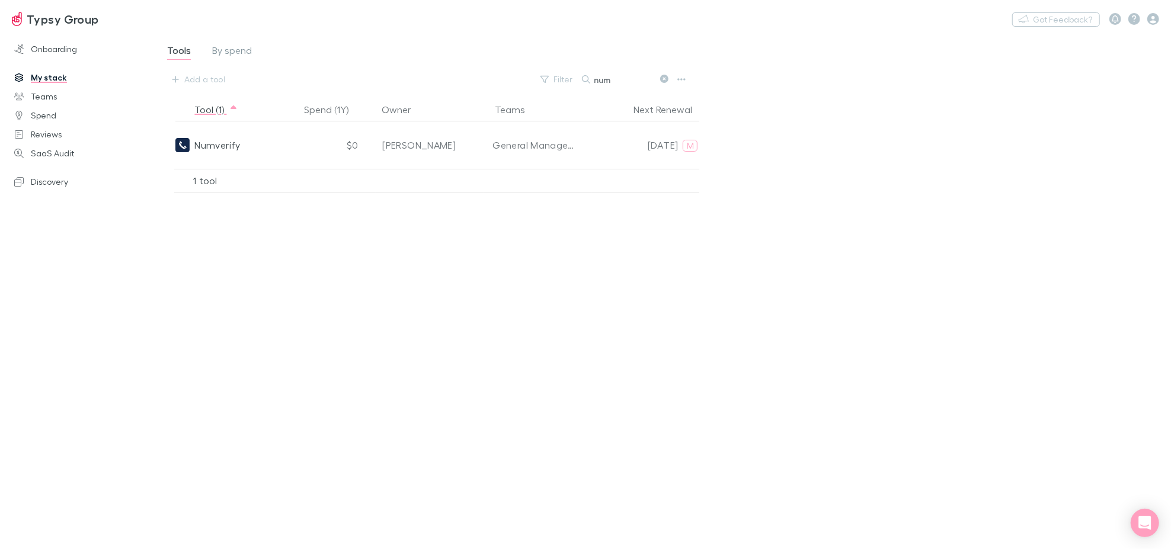
click at [667, 78] on icon at bounding box center [664, 79] width 8 height 8
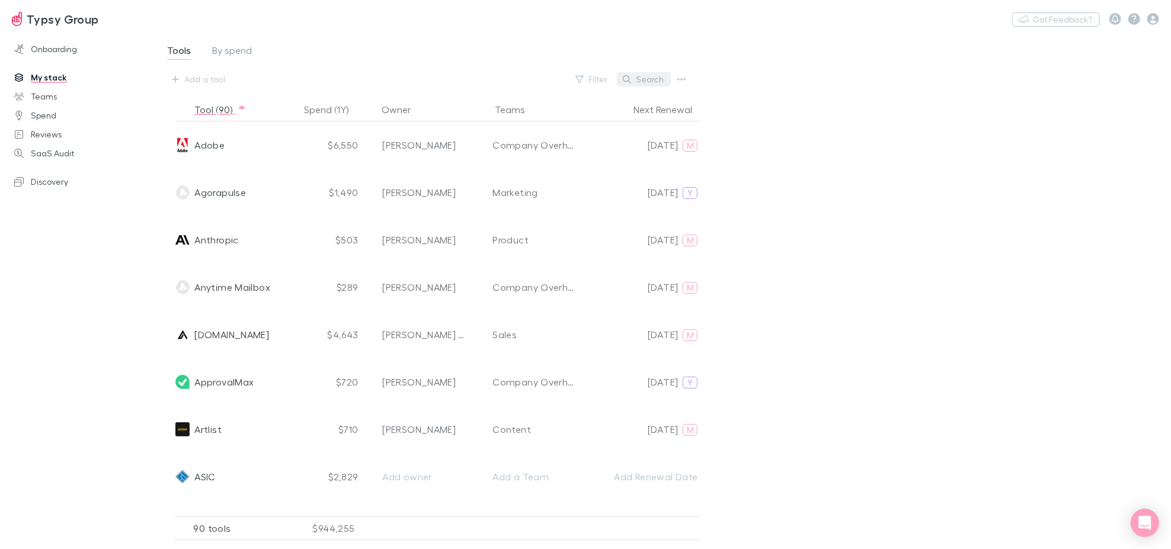
click at [667, 78] on button "Search" at bounding box center [644, 79] width 54 height 14
click at [238, 76] on div "Add a tool Filter Search" at bounding box center [428, 79] width 524 height 19
click at [241, 84] on div "Add a tool Filter Search" at bounding box center [428, 79] width 524 height 19
click at [193, 80] on div "Add a tool" at bounding box center [204, 79] width 41 height 14
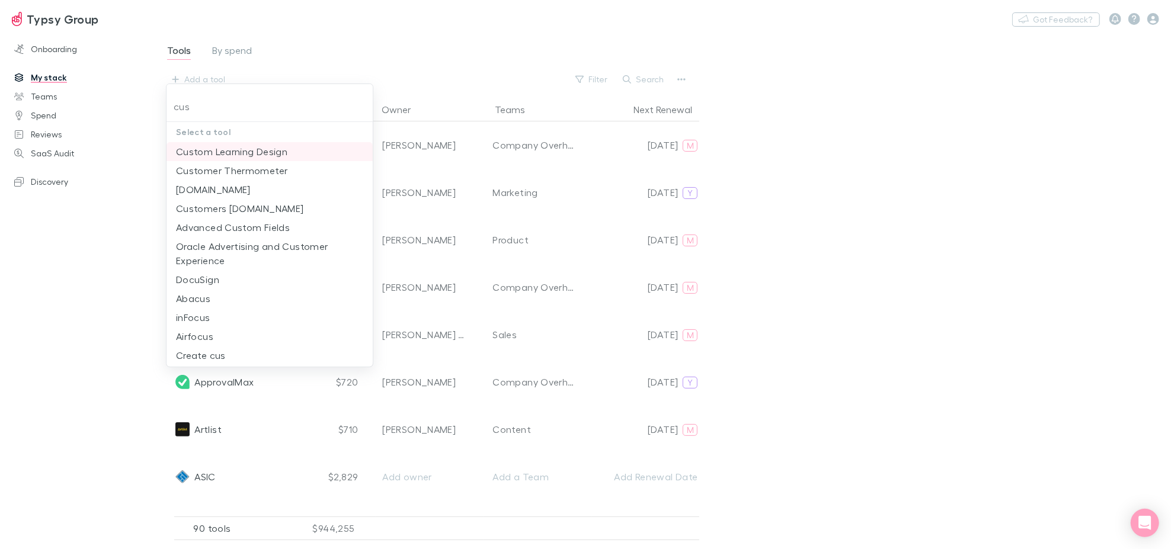
click at [252, 151] on li "Custom Learning Design" at bounding box center [270, 151] width 206 height 19
type input "Custom Learning Design"
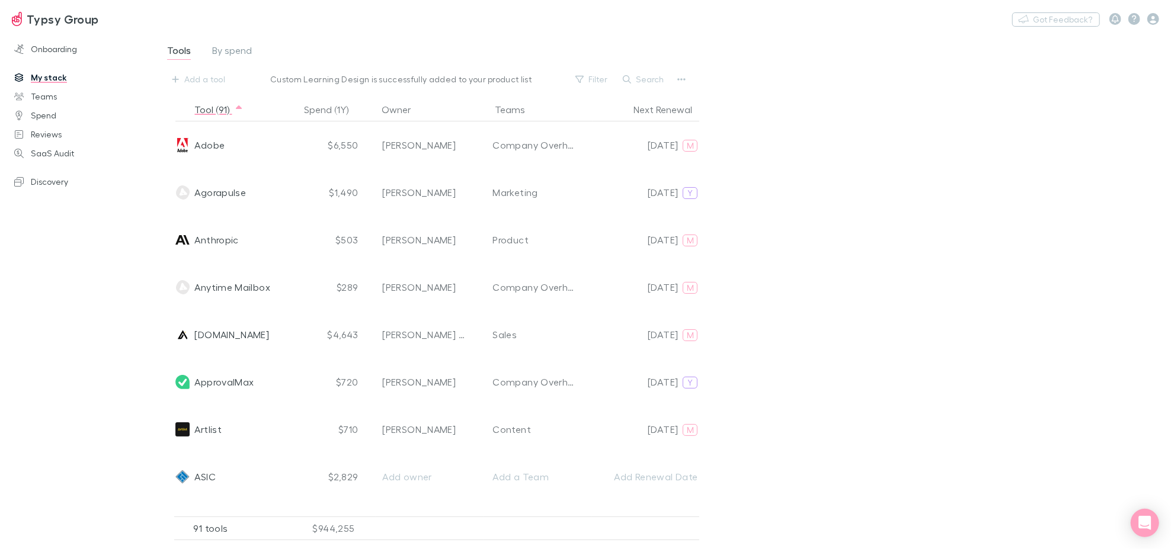
click at [439, 79] on span "Custom Learning Design is successfully added to your product list" at bounding box center [400, 79] width 261 height 9
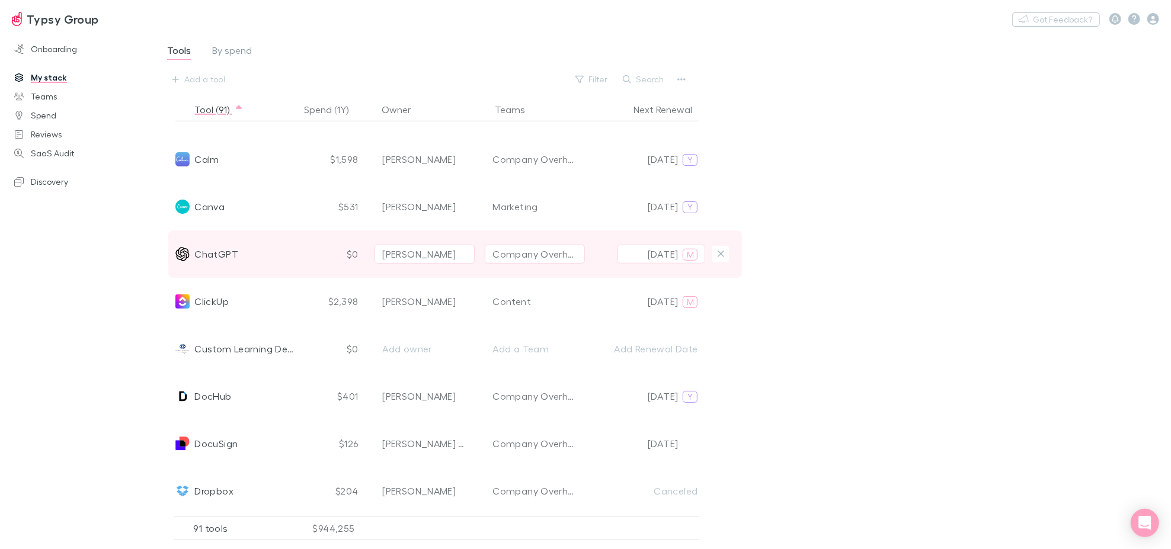
scroll to position [658, 0]
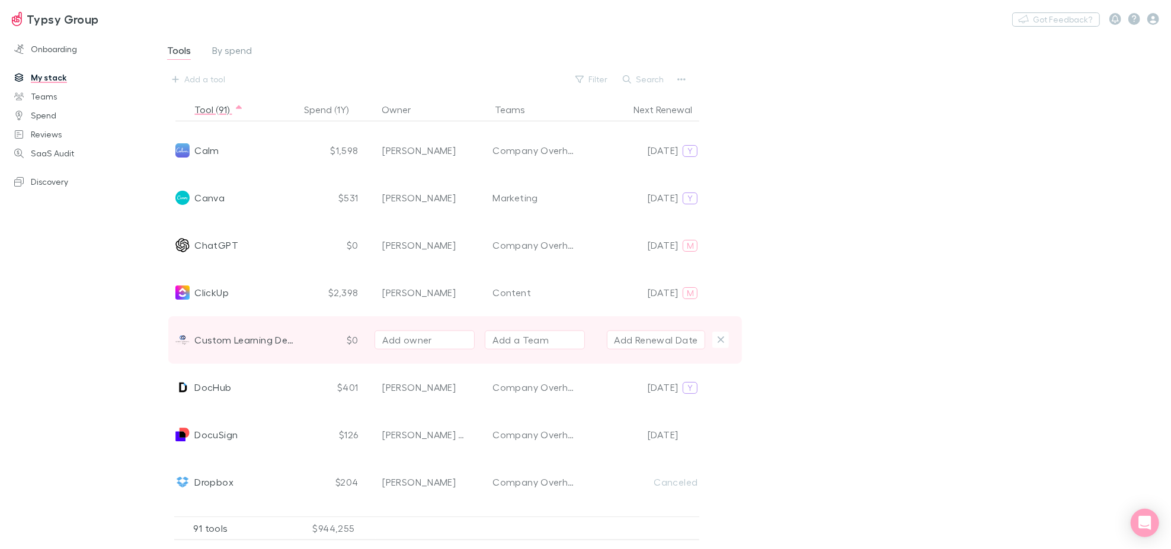
click at [456, 341] on div "Add owner" at bounding box center [424, 340] width 85 height 14
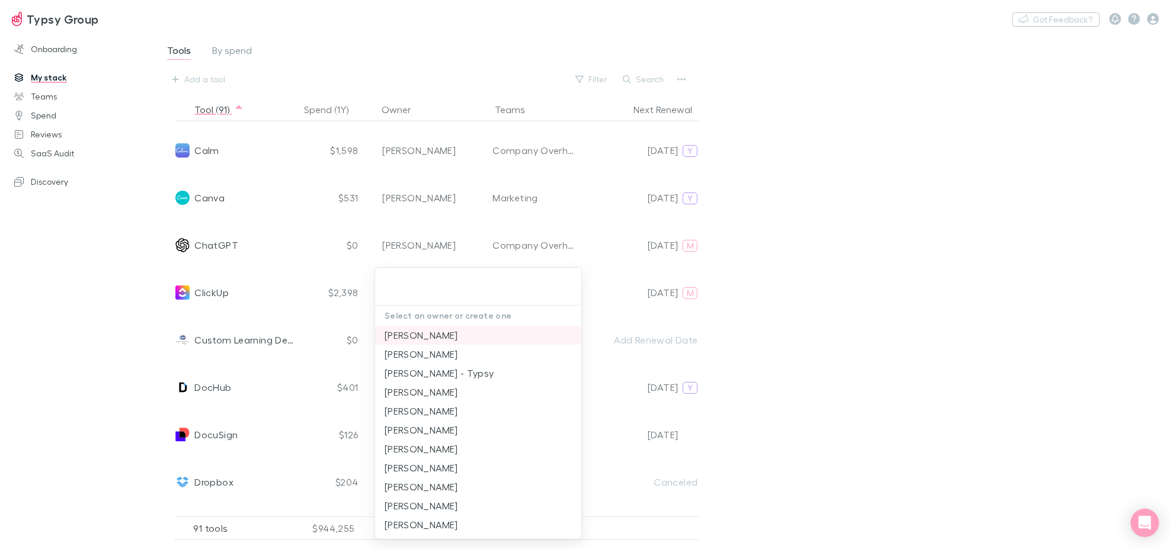
type input "j"
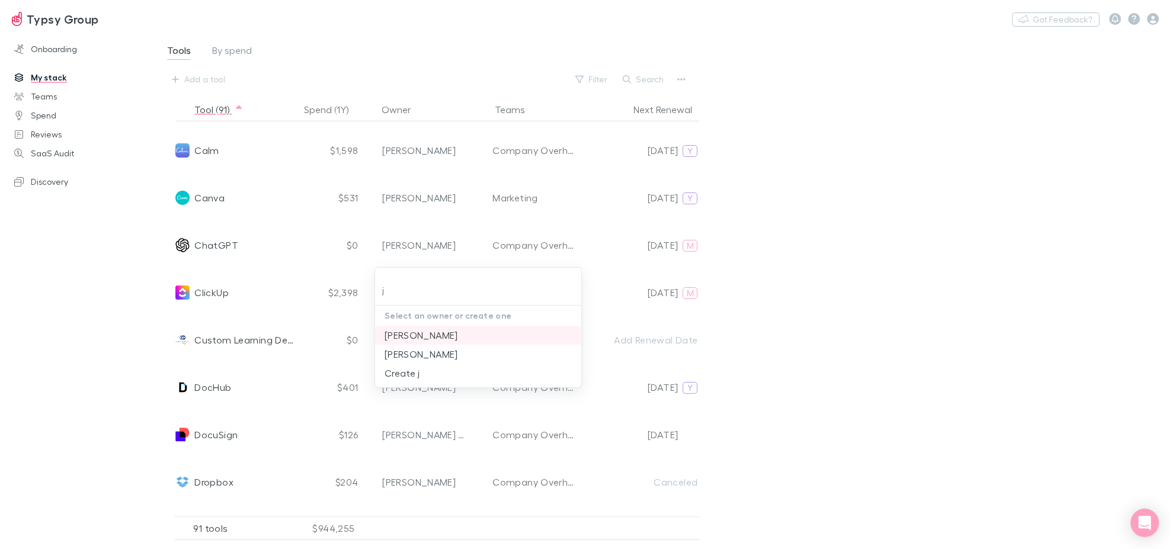
click at [455, 337] on li "[PERSON_NAME]" at bounding box center [478, 335] width 206 height 19
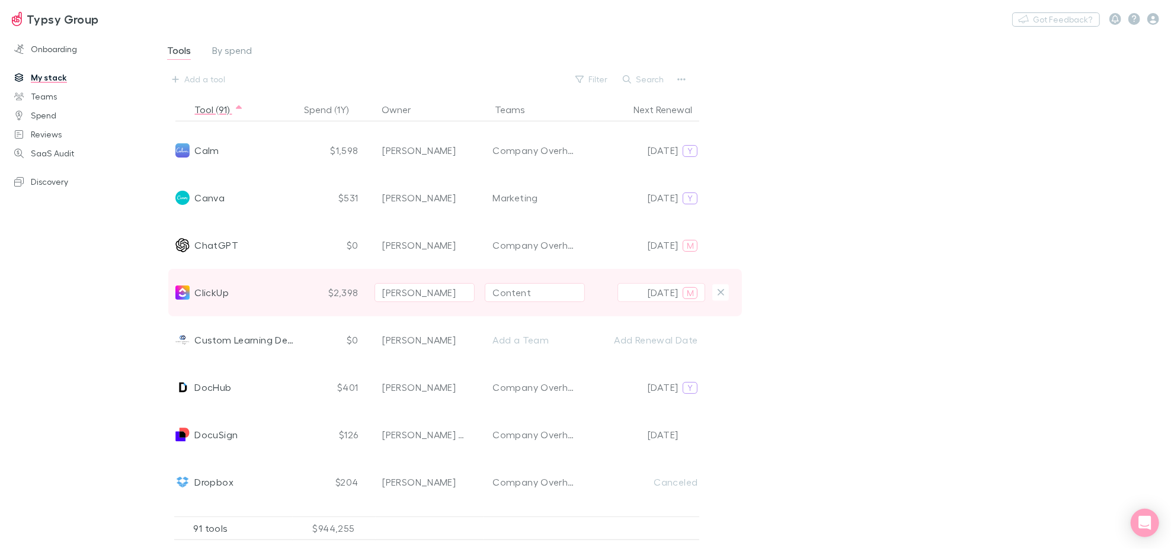
click at [526, 292] on div "Content" at bounding box center [511, 293] width 39 height 14
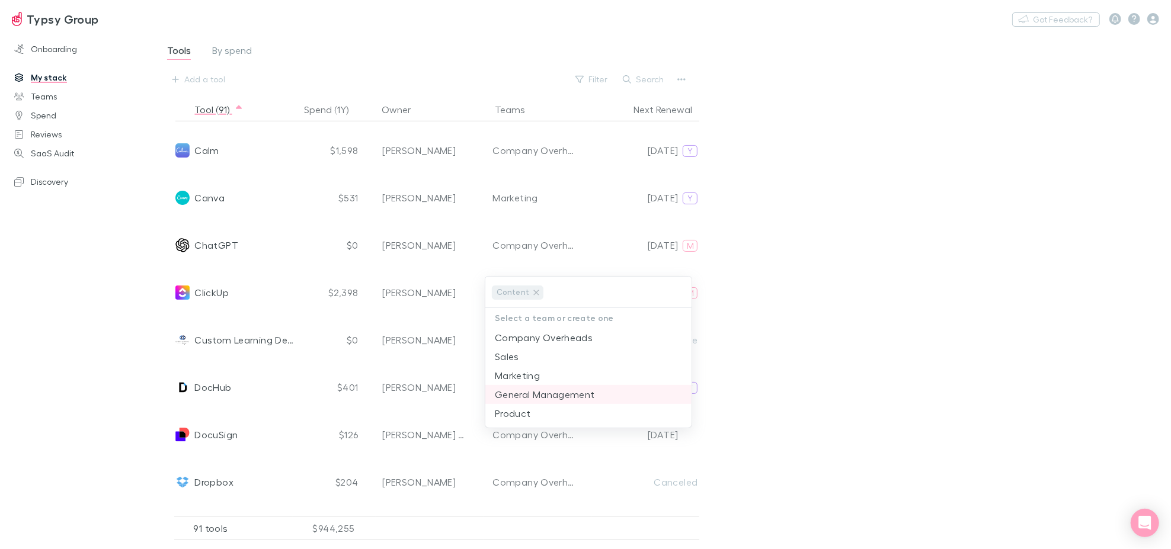
click at [565, 391] on li "General Management" at bounding box center [588, 394] width 206 height 19
click at [901, 313] on div at bounding box center [585, 274] width 1171 height 549
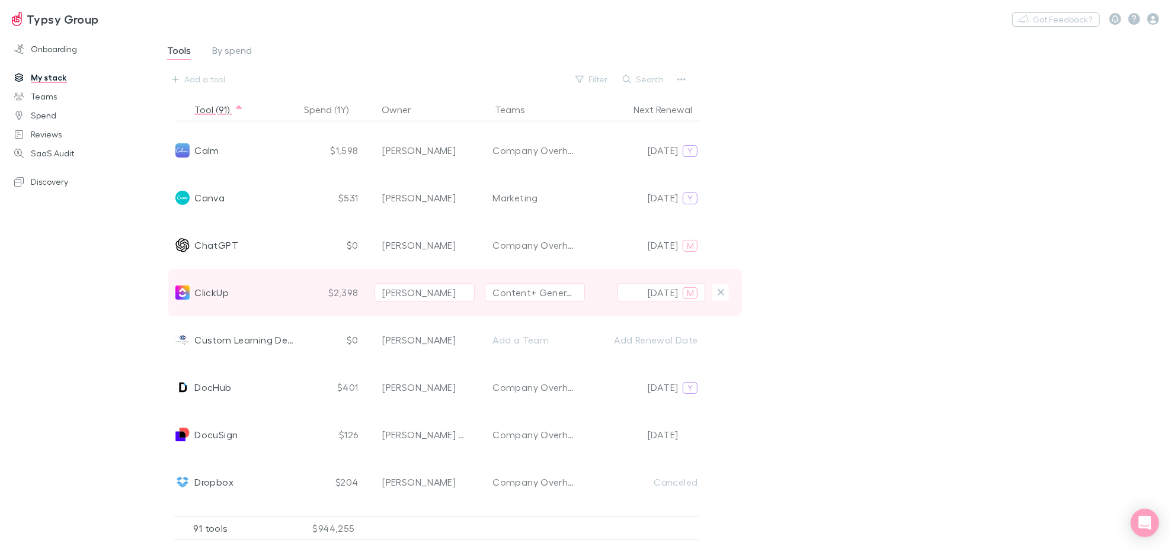
click at [526, 288] on div "Content + General Management" at bounding box center [534, 293] width 85 height 14
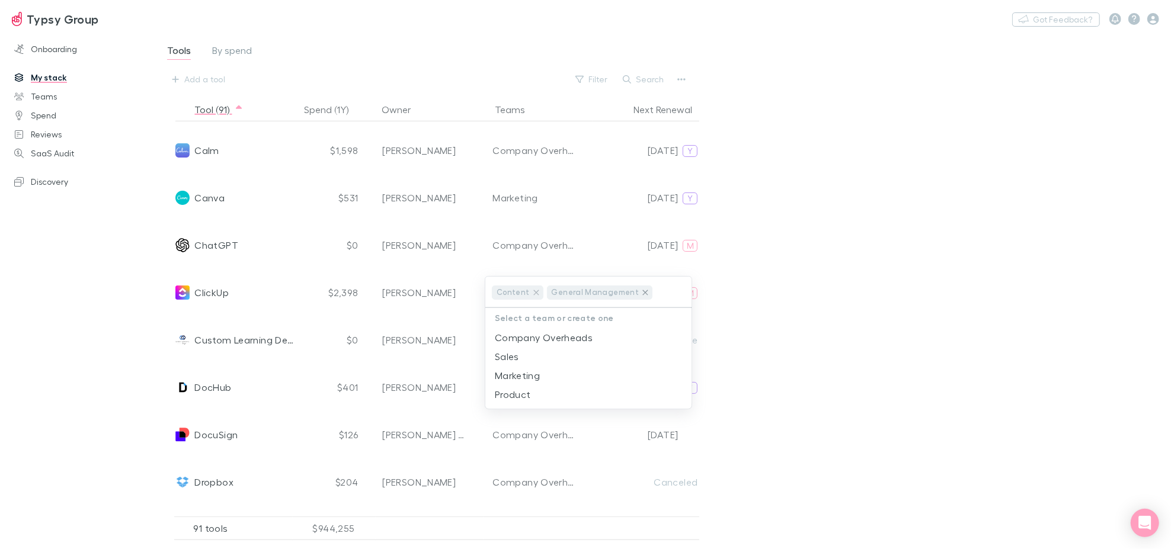
click at [641, 295] on icon at bounding box center [645, 292] width 9 height 9
click at [922, 335] on div at bounding box center [585, 274] width 1171 height 549
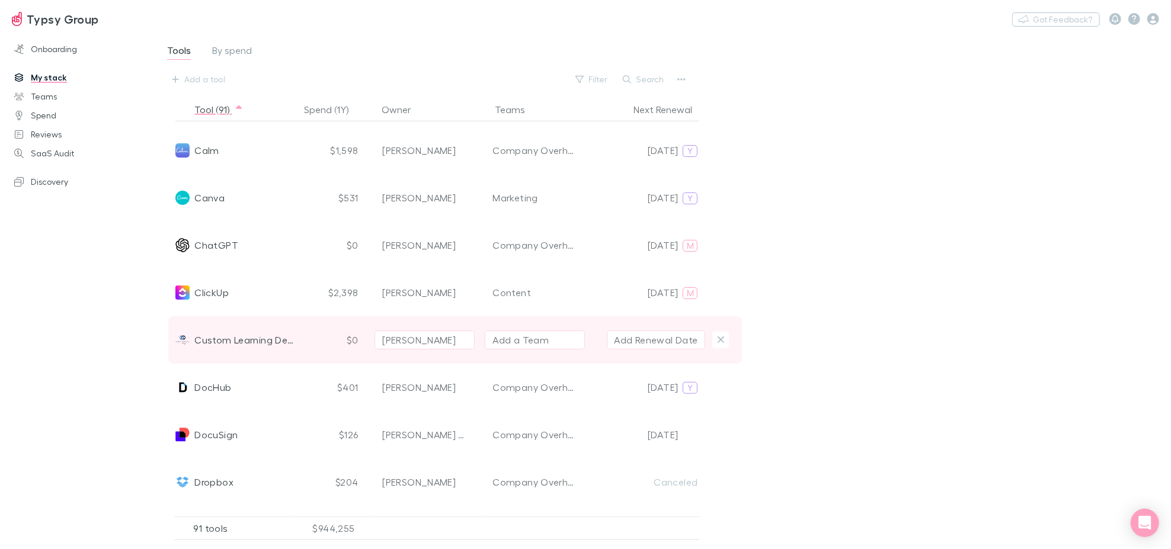
click at [536, 342] on div "Add a Team" at bounding box center [520, 340] width 56 height 14
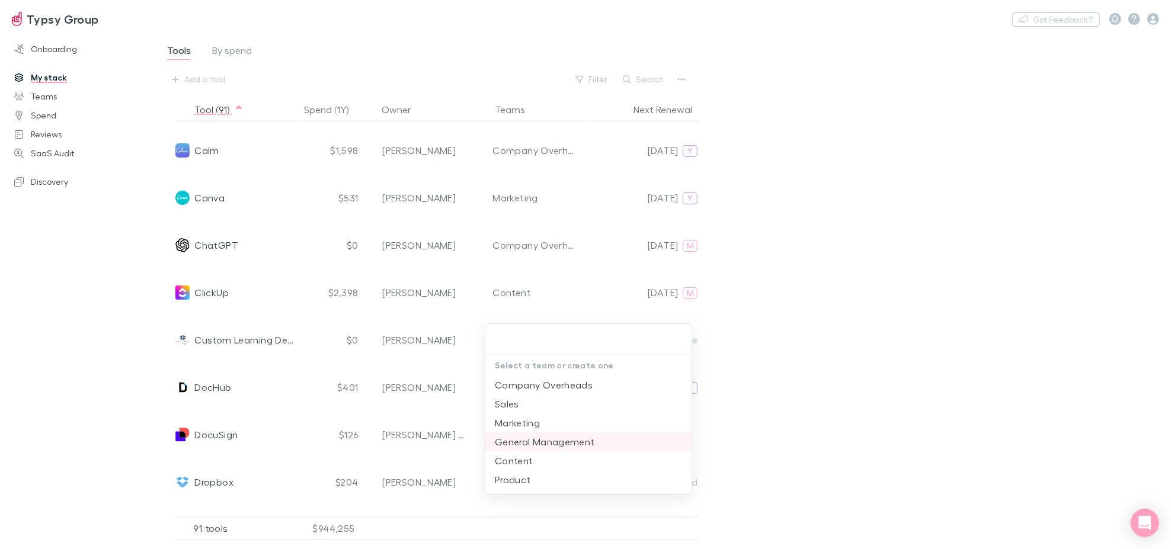
click at [548, 436] on li "General Management" at bounding box center [588, 442] width 206 height 19
click at [872, 337] on div at bounding box center [585, 274] width 1171 height 549
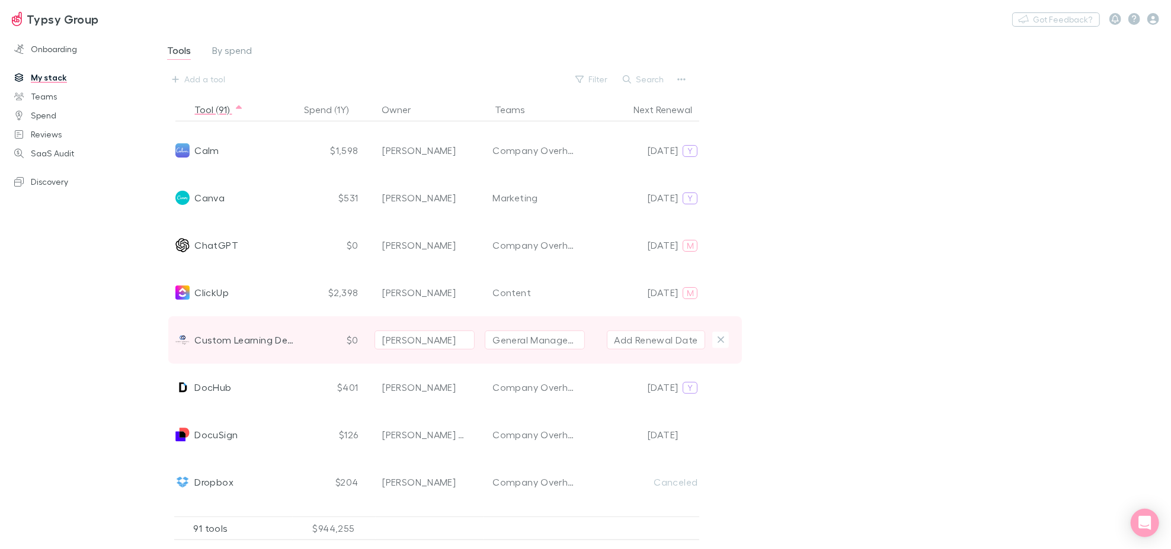
click at [636, 341] on button "Add Renewal Date" at bounding box center [656, 340] width 99 height 19
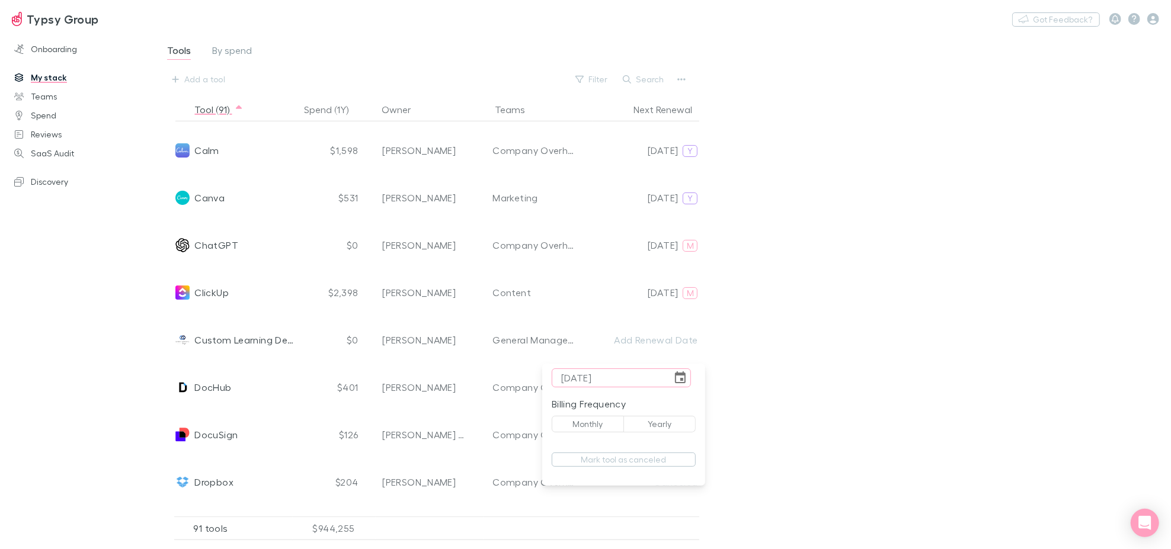
click at [567, 379] on input "[DATE]" at bounding box center [612, 378] width 120 height 19
click at [642, 376] on input "[DATE]" at bounding box center [612, 378] width 120 height 19
type input "[DATE]"
click at [962, 305] on div at bounding box center [585, 274] width 1171 height 549
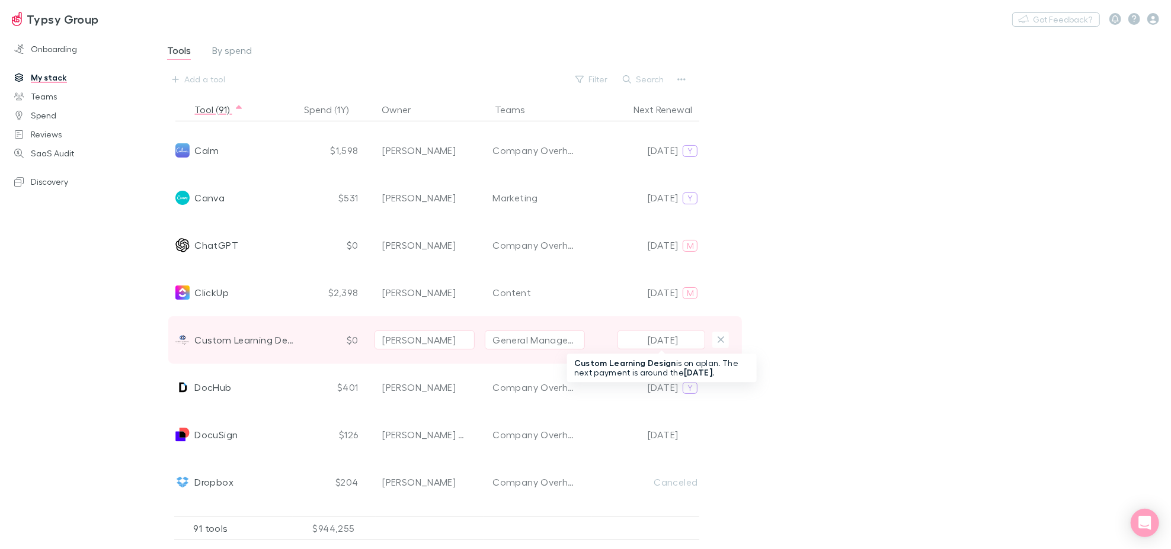
click at [648, 339] on p "[DATE]" at bounding box center [663, 340] width 30 height 14
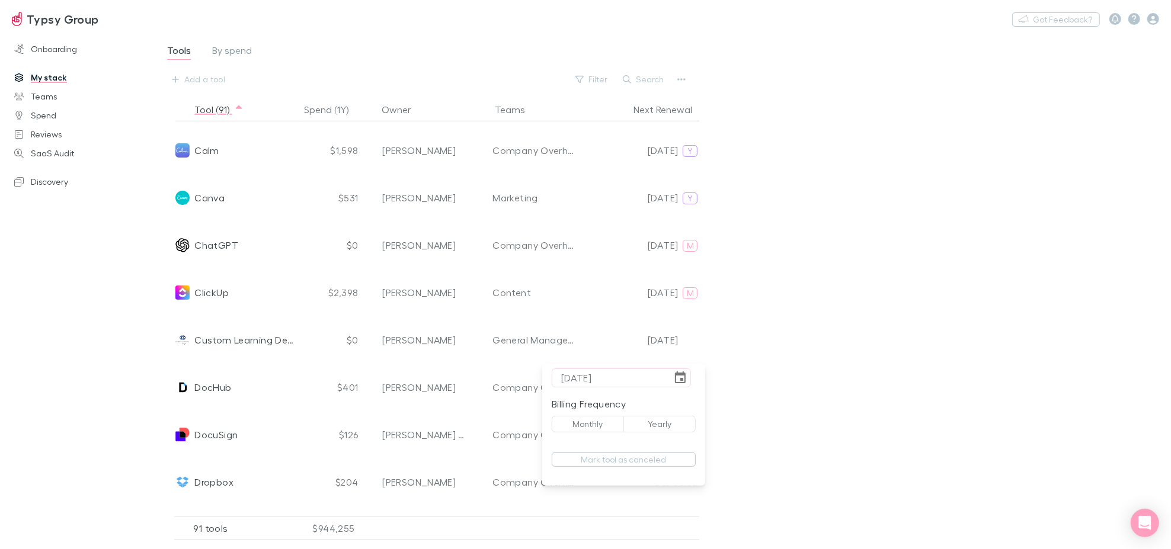
click at [590, 430] on button "Monthly" at bounding box center [588, 424] width 72 height 17
click at [923, 350] on div at bounding box center [585, 274] width 1171 height 549
click at [203, 83] on div "Add a tool" at bounding box center [204, 79] width 41 height 14
click at [208, 153] on li "VideoGen" at bounding box center [270, 151] width 206 height 19
type input "VideoGen"
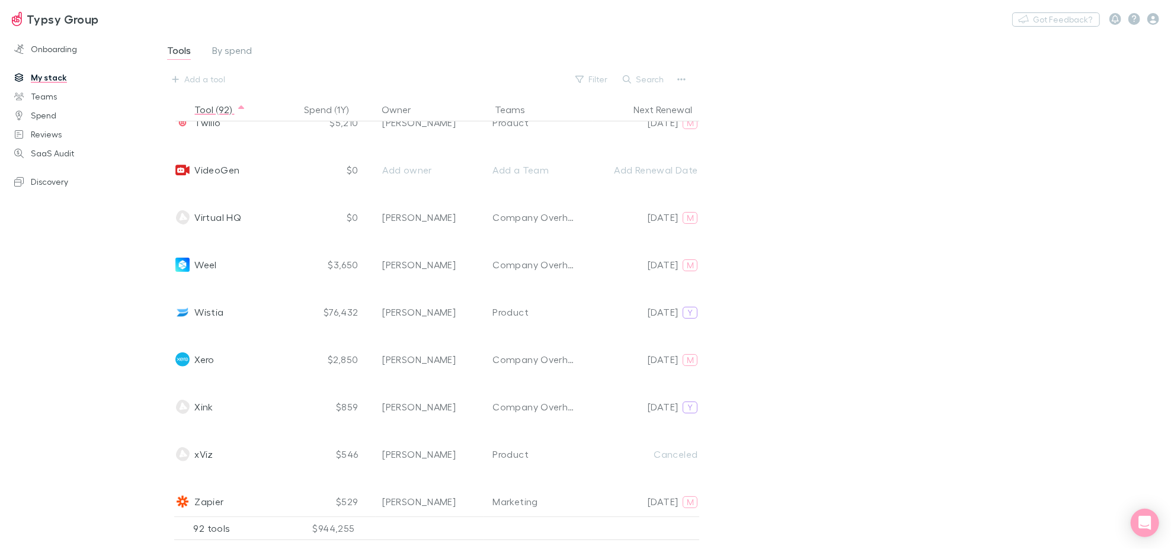
scroll to position [3702, 0]
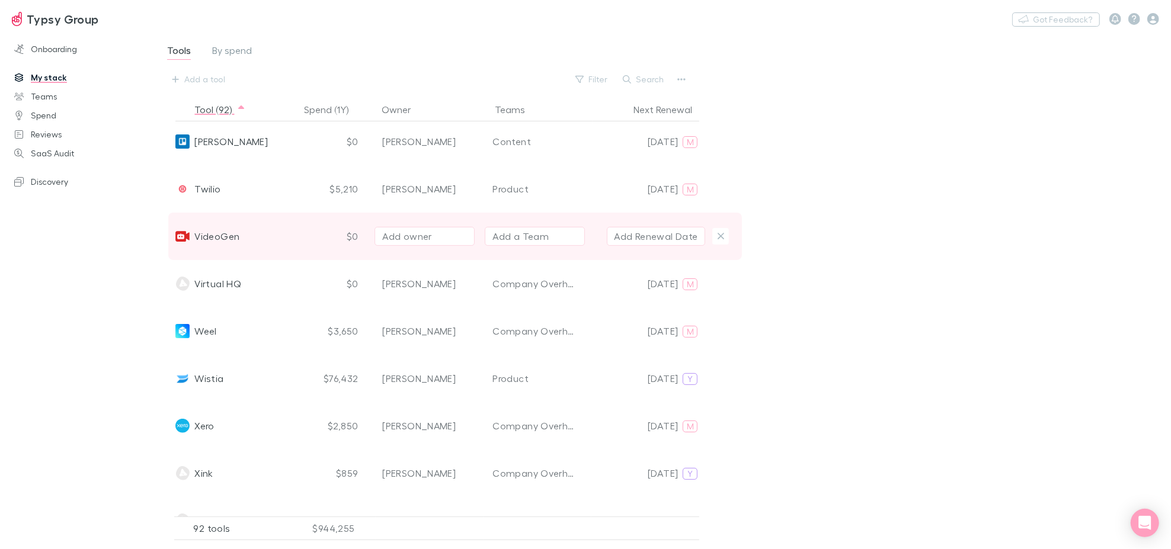
click at [433, 236] on div "Add owner" at bounding box center [424, 236] width 85 height 14
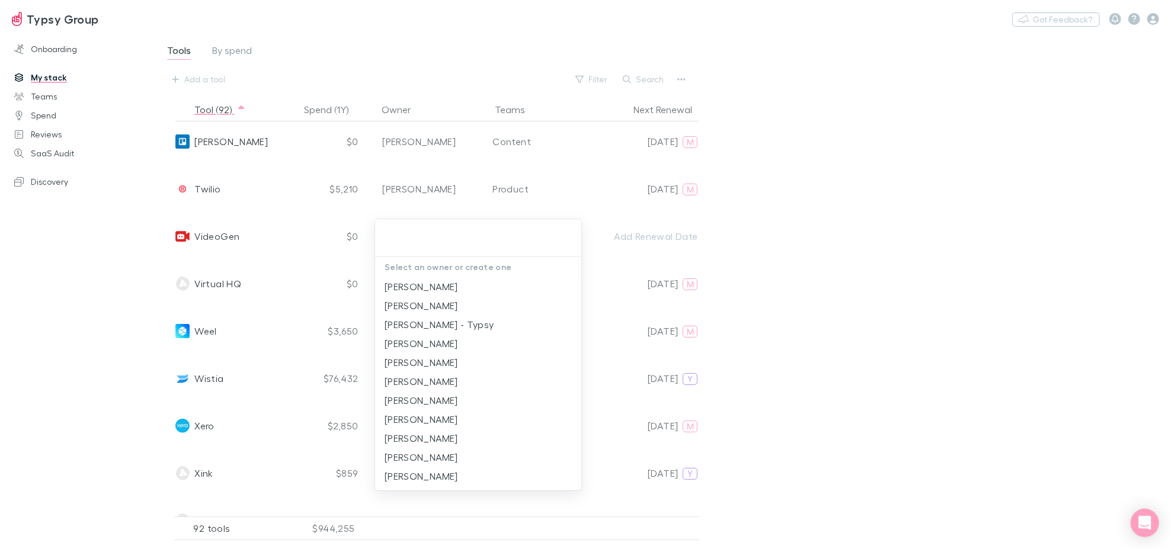
drag, startPoint x: 470, startPoint y: 348, endPoint x: 514, endPoint y: 249, distance: 108.2
click at [469, 348] on li "[PERSON_NAME]" at bounding box center [478, 343] width 206 height 19
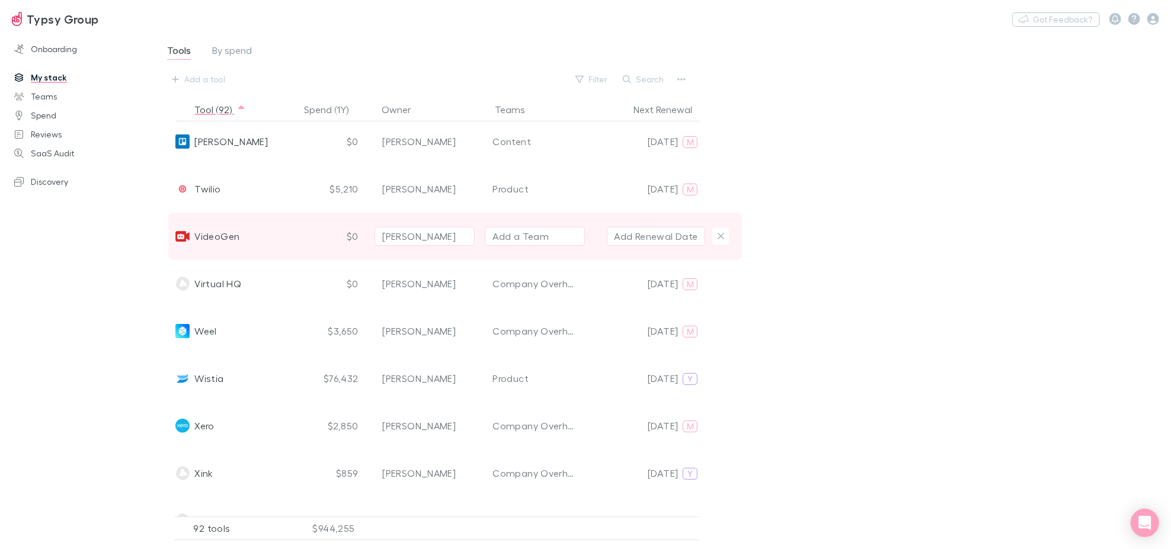
click at [527, 238] on div "Add a Team" at bounding box center [520, 236] width 56 height 14
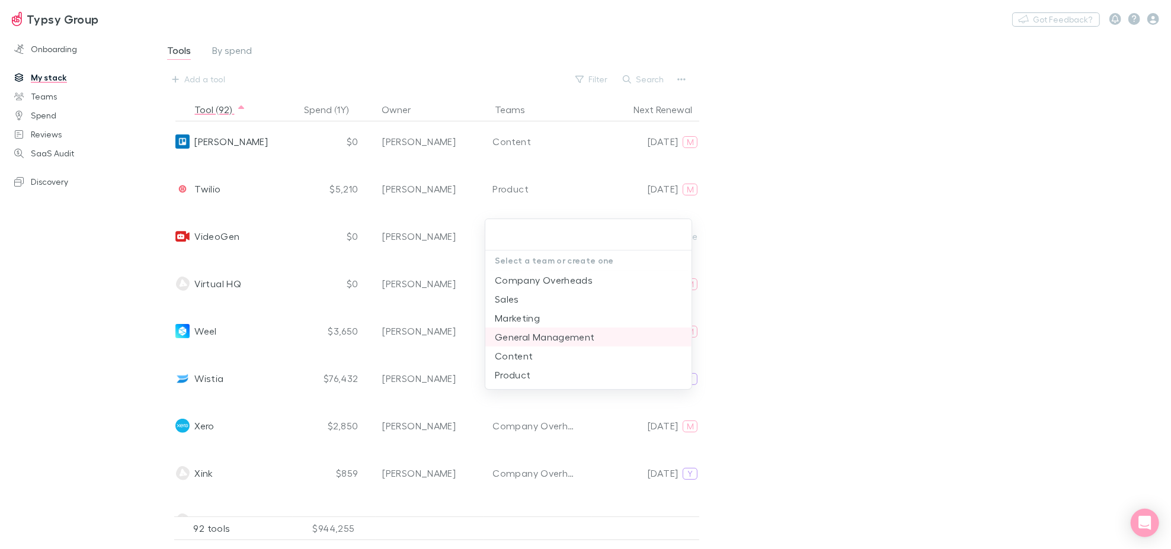
click at [565, 337] on li "General Management" at bounding box center [588, 337] width 206 height 19
click at [912, 267] on div at bounding box center [585, 274] width 1171 height 549
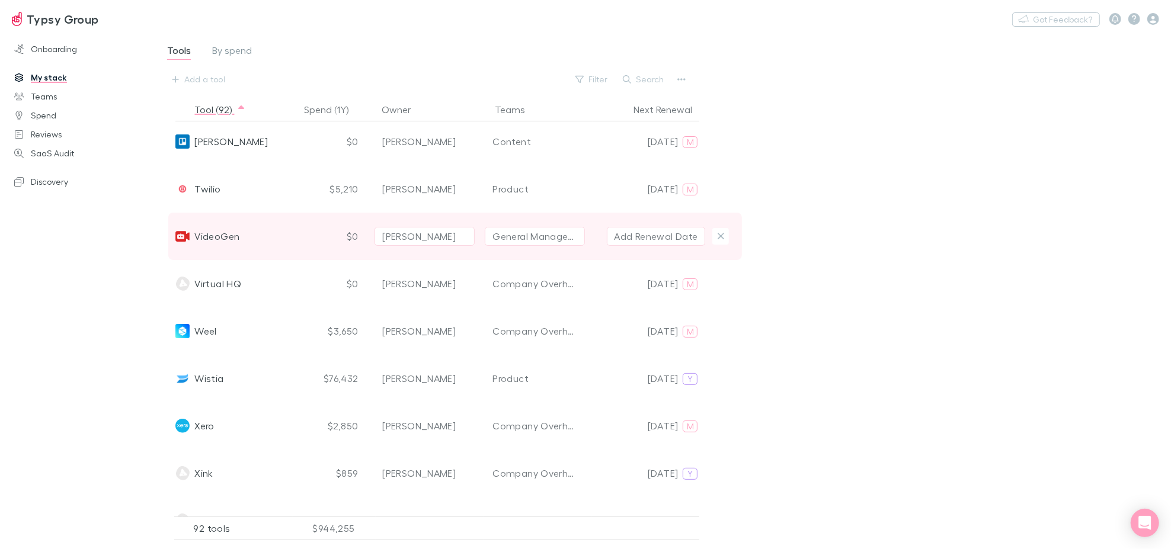
click at [620, 238] on button "Add Renewal Date" at bounding box center [656, 236] width 99 height 19
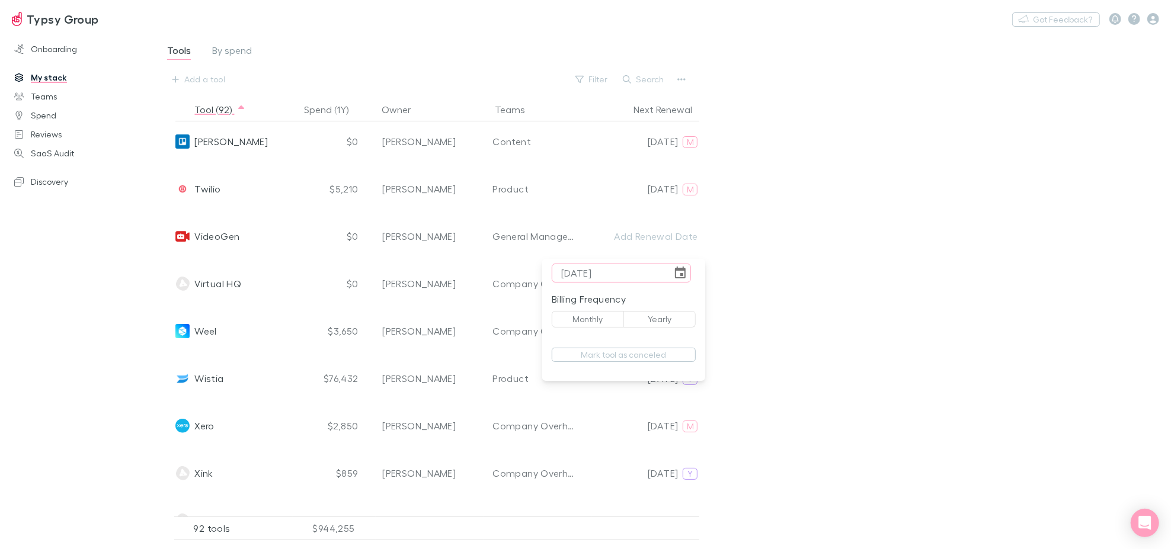
type input "[DATE]"
click at [597, 316] on button "Monthly" at bounding box center [588, 319] width 72 height 17
click at [869, 263] on div at bounding box center [585, 274] width 1171 height 549
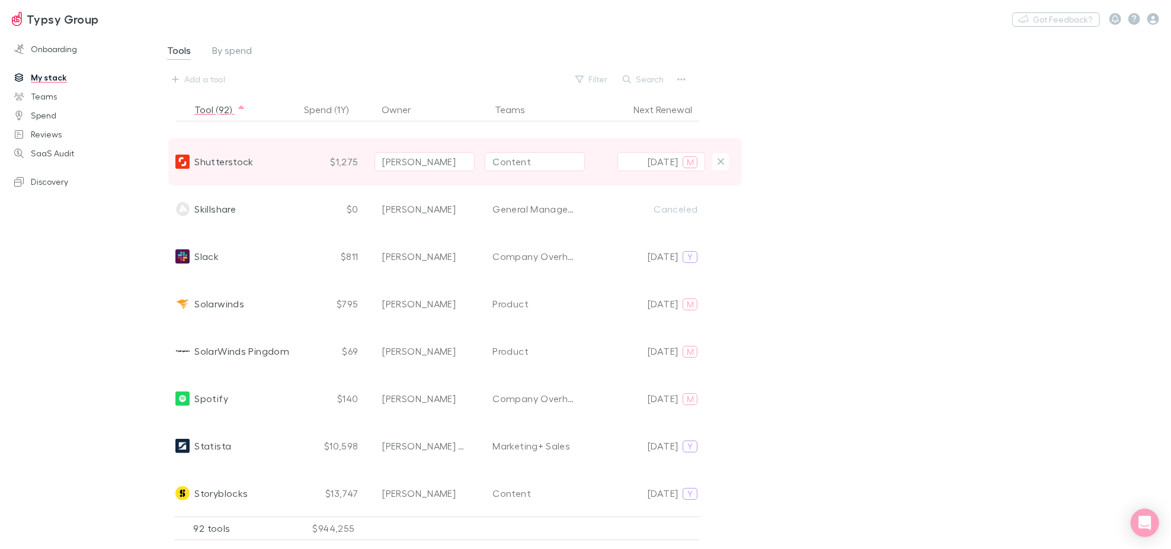
scroll to position [3109, 0]
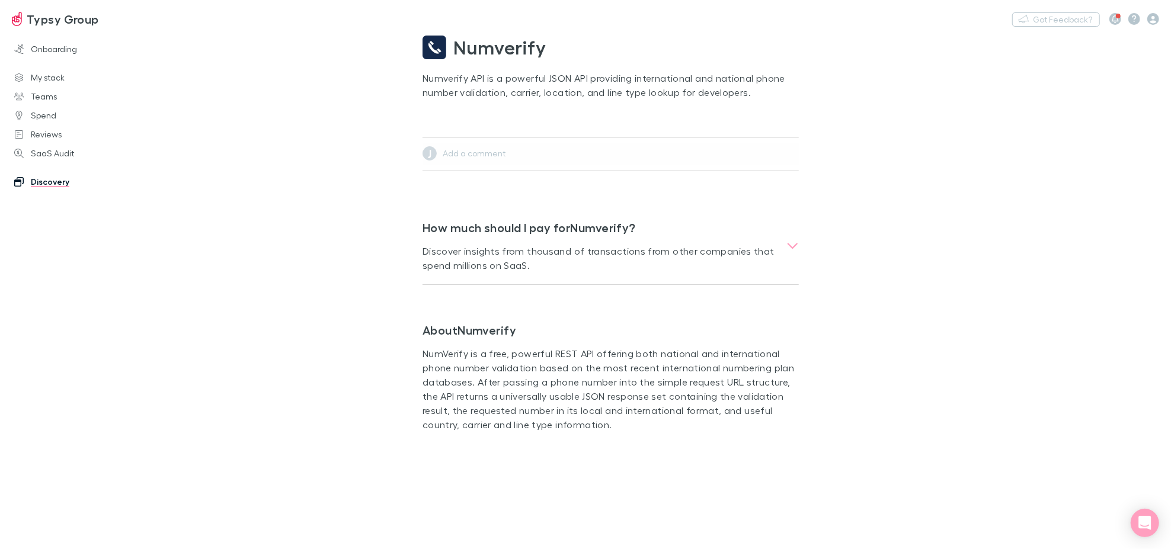
click at [501, 46] on span "Numverify" at bounding box center [499, 47] width 93 height 28
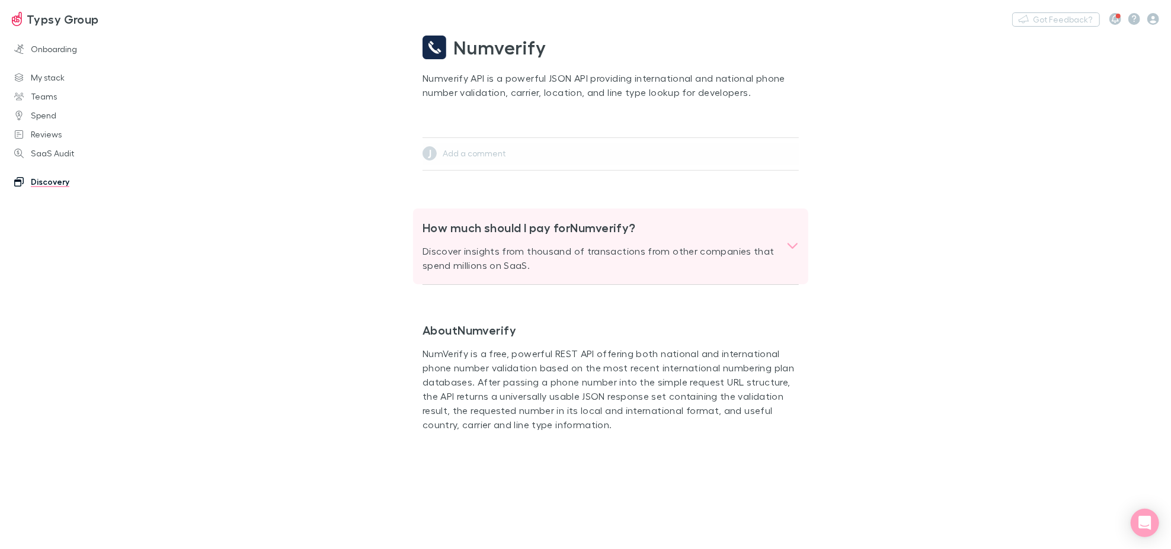
click at [780, 250] on div "How much should I pay for Numverify ? Discover insights from thousand of transa…" at bounding box center [605, 246] width 364 height 71
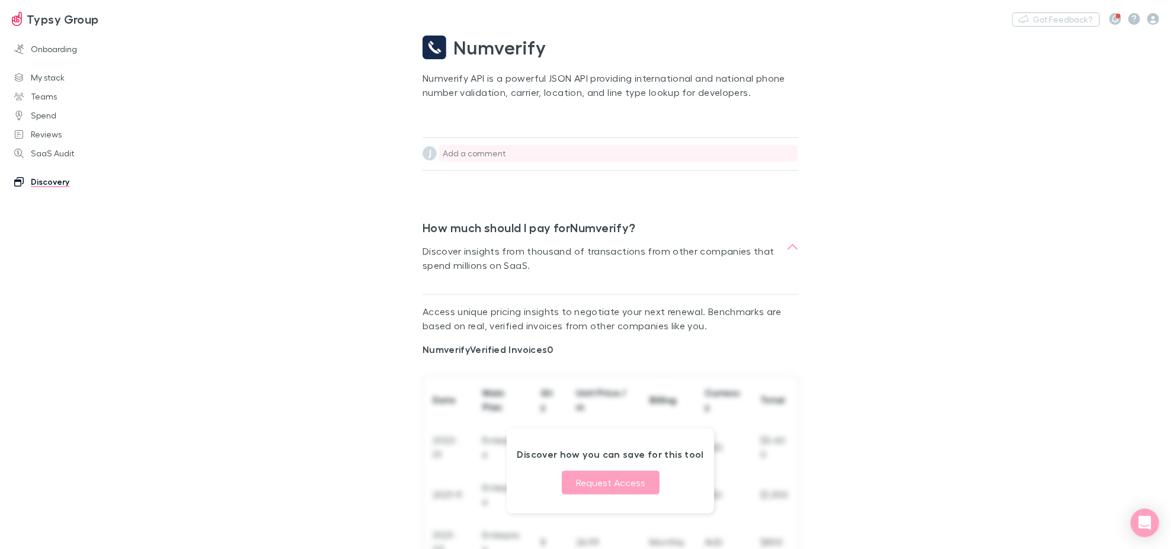
click at [485, 159] on div "Add a comment" at bounding box center [617, 154] width 356 height 12
click at [446, 73] on p "Numverify API is a powerful JSON API providing international and national phone…" at bounding box center [611, 85] width 376 height 28
click at [447, 79] on p "Numverify API is a powerful JSON API providing international and national phone…" at bounding box center [611, 85] width 376 height 28
copy p "Numverify"
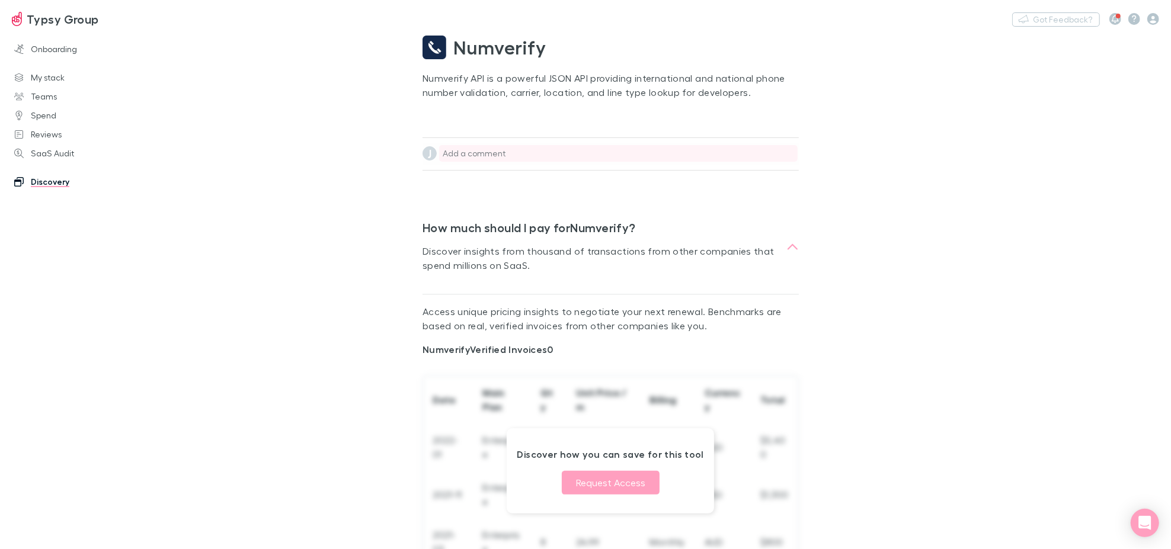
click at [477, 152] on div "Add a comment" at bounding box center [617, 154] width 356 height 12
click at [929, 276] on main "Numverify Numverify API is a powerful JSON API providing international and nati…" at bounding box center [662, 291] width 1017 height 516
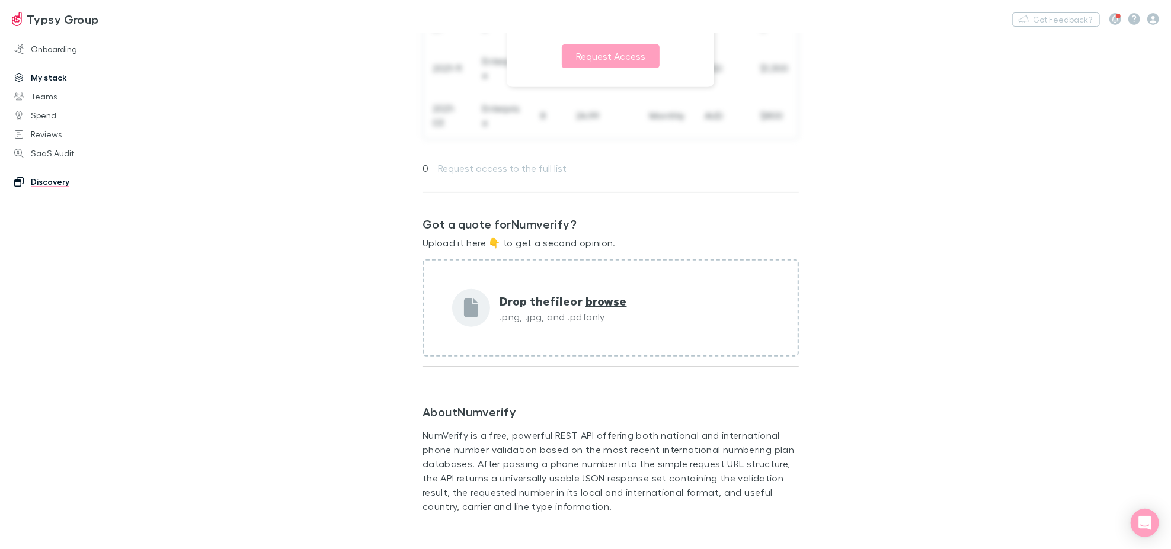
click at [50, 81] on link "My stack" at bounding box center [81, 77] width 159 height 19
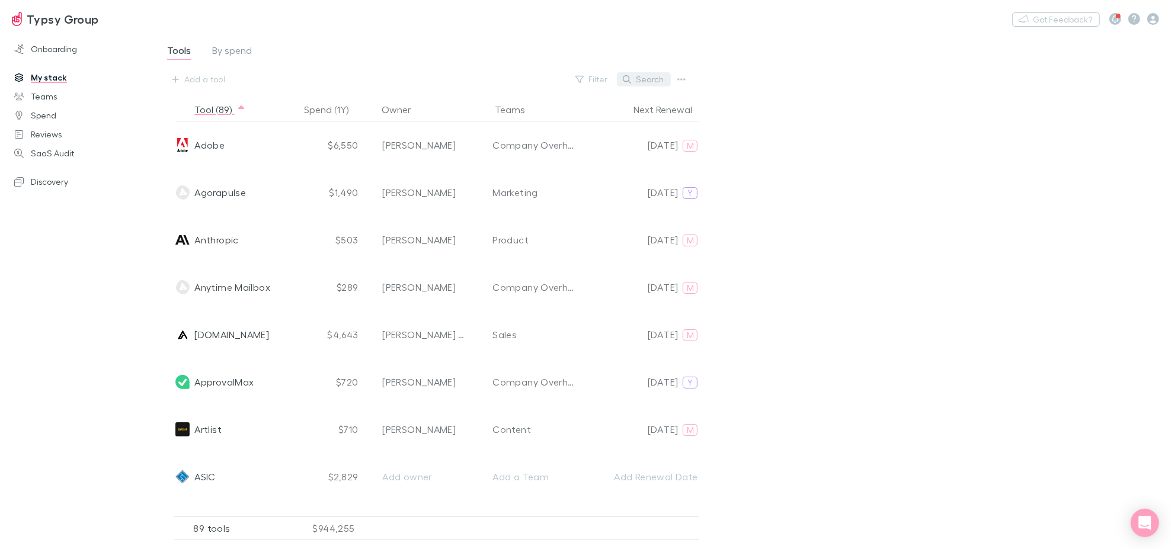
click at [664, 85] on button "Search" at bounding box center [644, 79] width 54 height 14
type input "n"
click at [664, 85] on button at bounding box center [664, 79] width 14 height 11
click at [75, 76] on link "My stack" at bounding box center [81, 77] width 159 height 19
click at [61, 98] on link "Teams" at bounding box center [81, 96] width 159 height 19
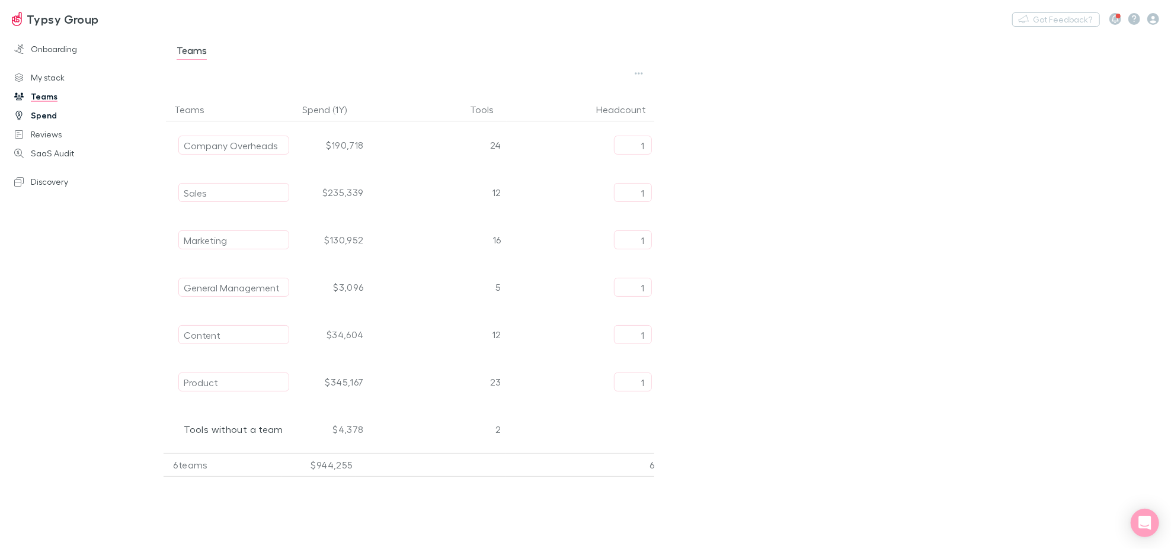
click at [45, 121] on link "Spend" at bounding box center [81, 115] width 159 height 19
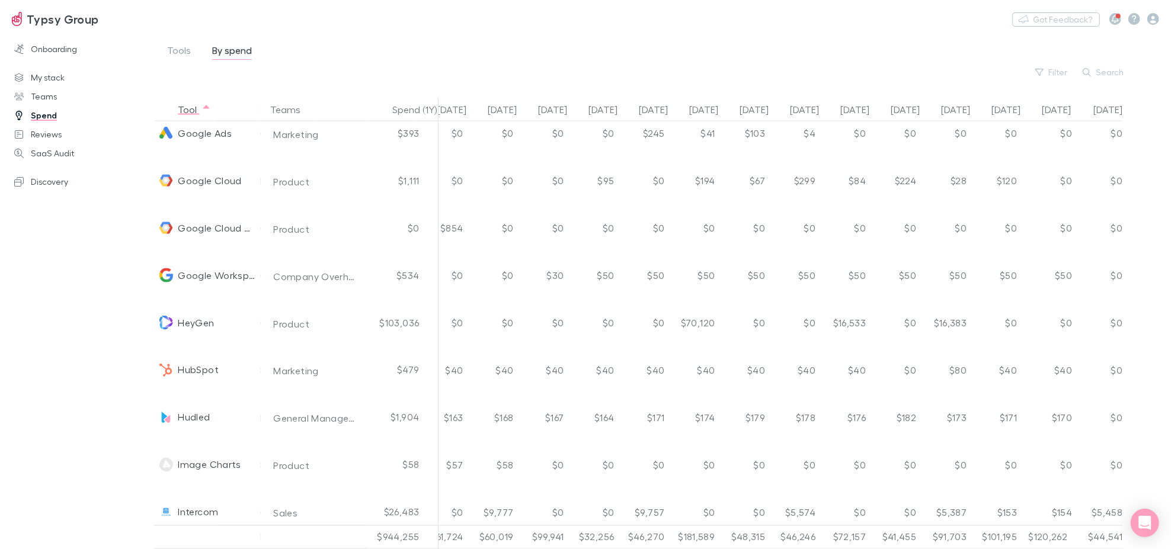
scroll to position [1844, 223]
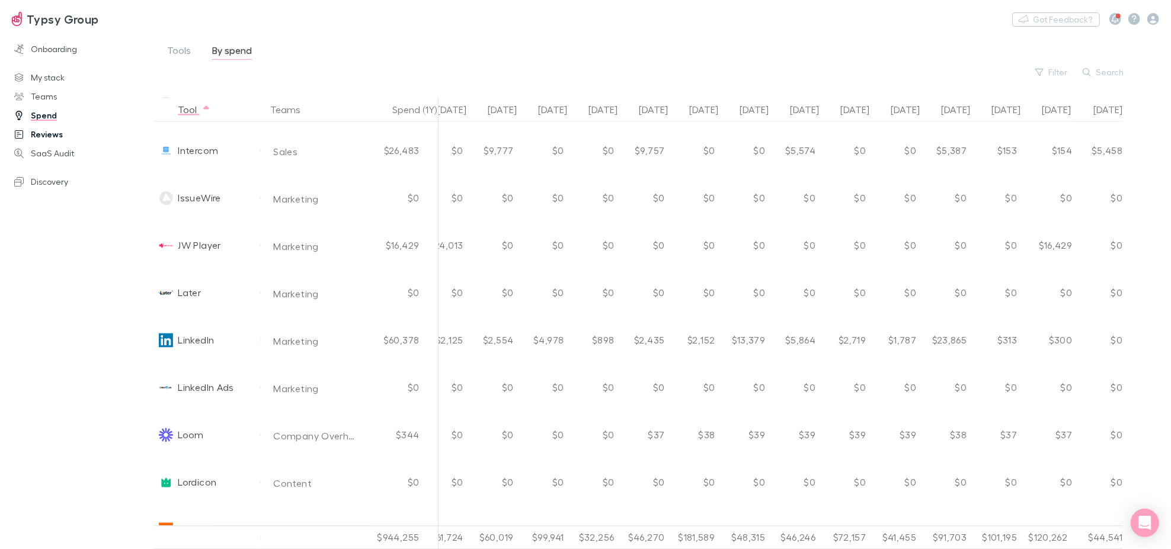
click at [36, 131] on link "Reviews" at bounding box center [81, 134] width 159 height 19
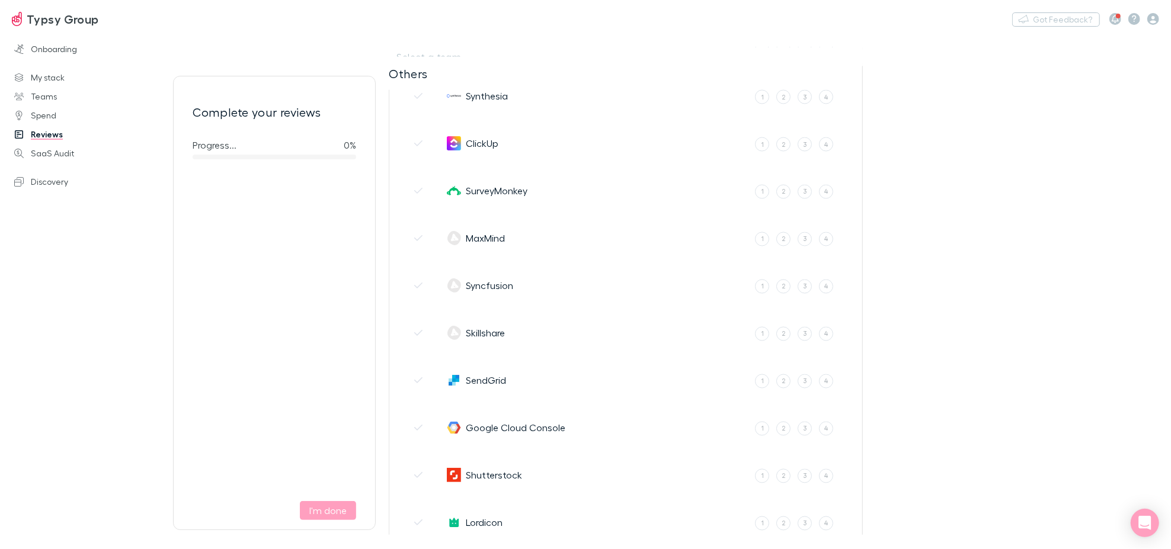
scroll to position [997, 0]
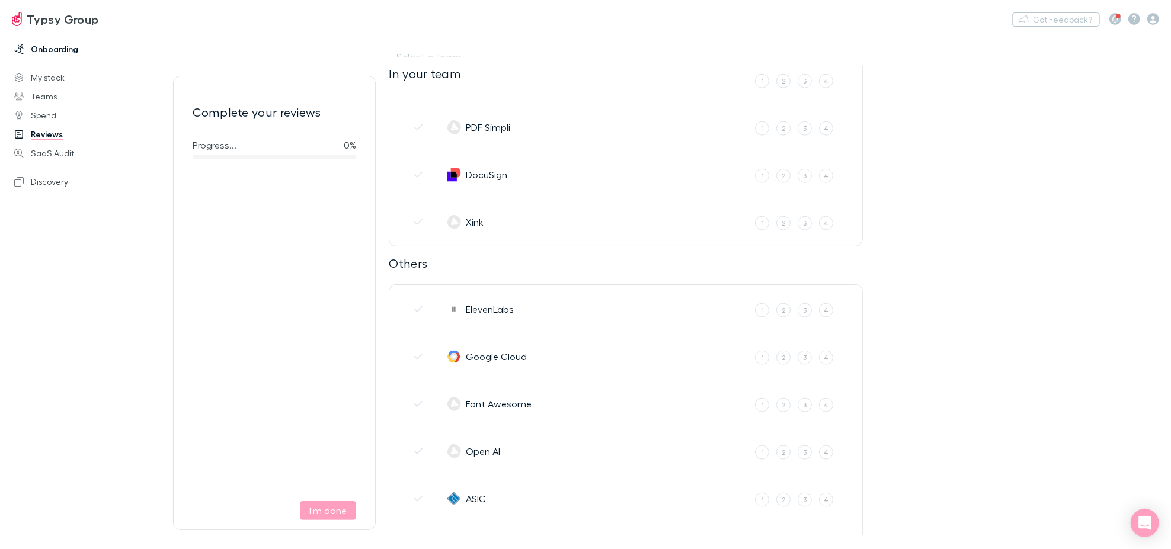
click at [69, 52] on link "Onboarding" at bounding box center [81, 49] width 159 height 19
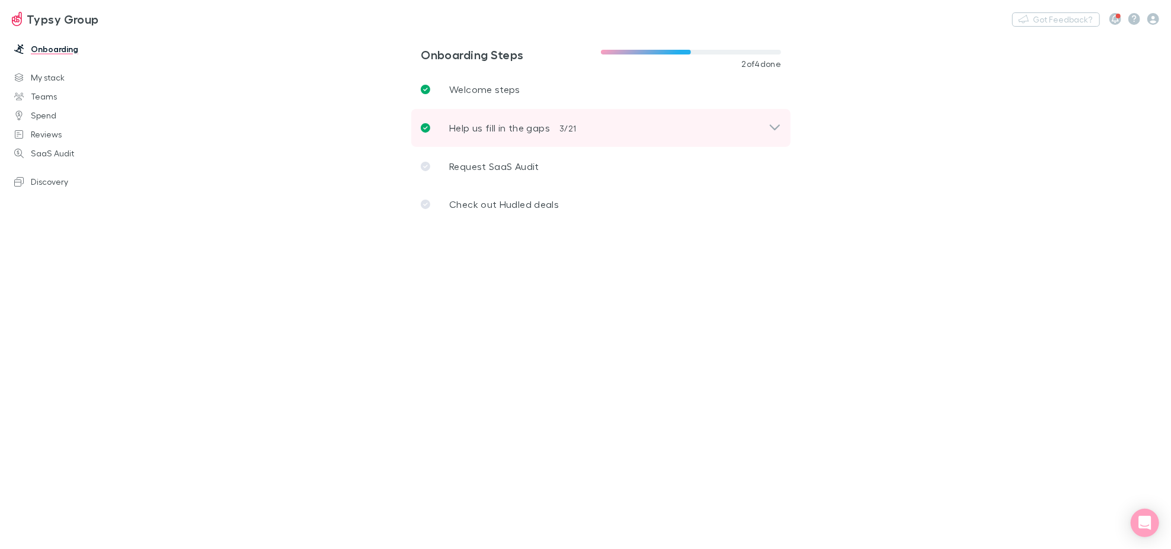
click at [779, 130] on icon at bounding box center [775, 128] width 12 height 14
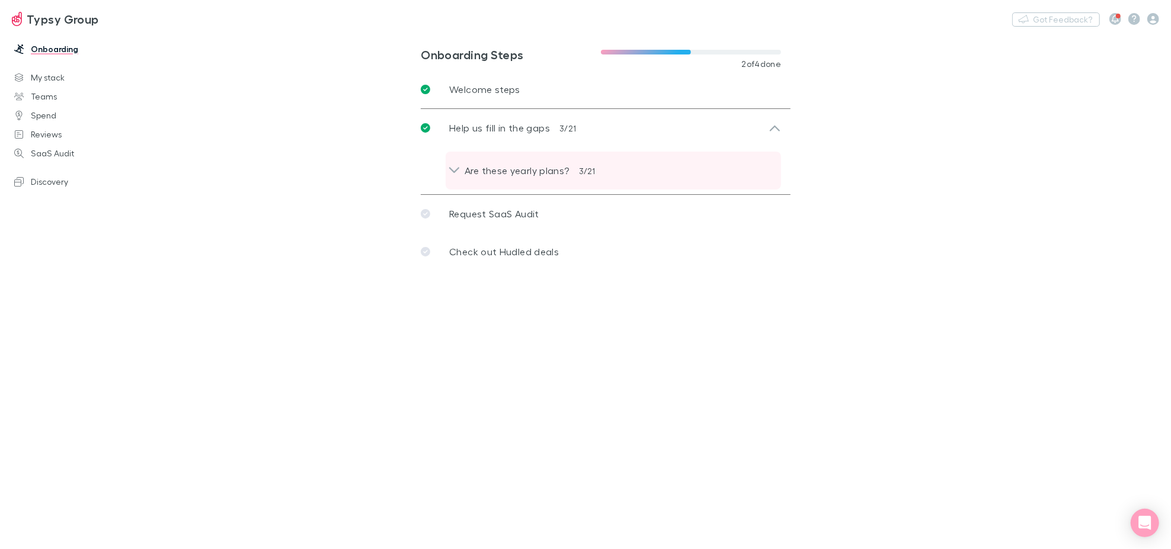
click at [577, 168] on div "Are these yearly plans? 3 / 21" at bounding box center [613, 171] width 316 height 14
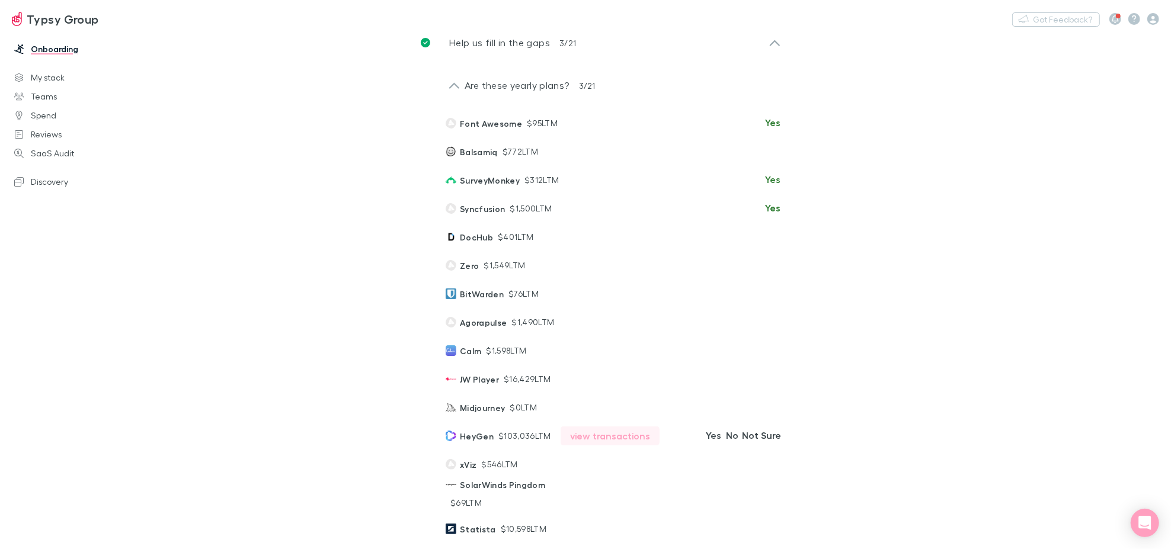
scroll to position [19, 0]
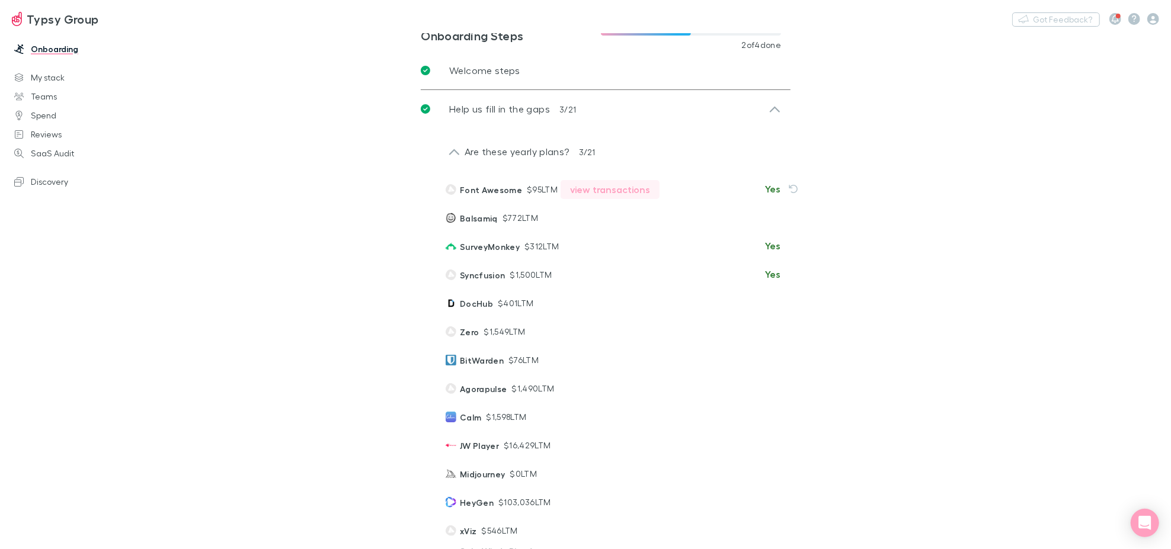
click at [587, 190] on button "view transactions" at bounding box center [610, 189] width 99 height 19
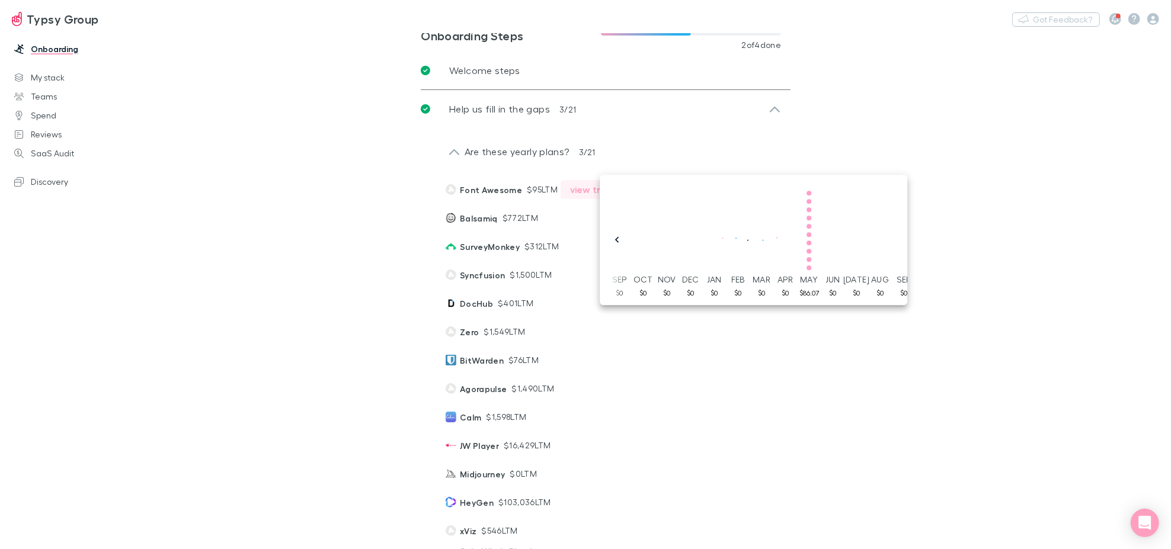
scroll to position [0, 1405]
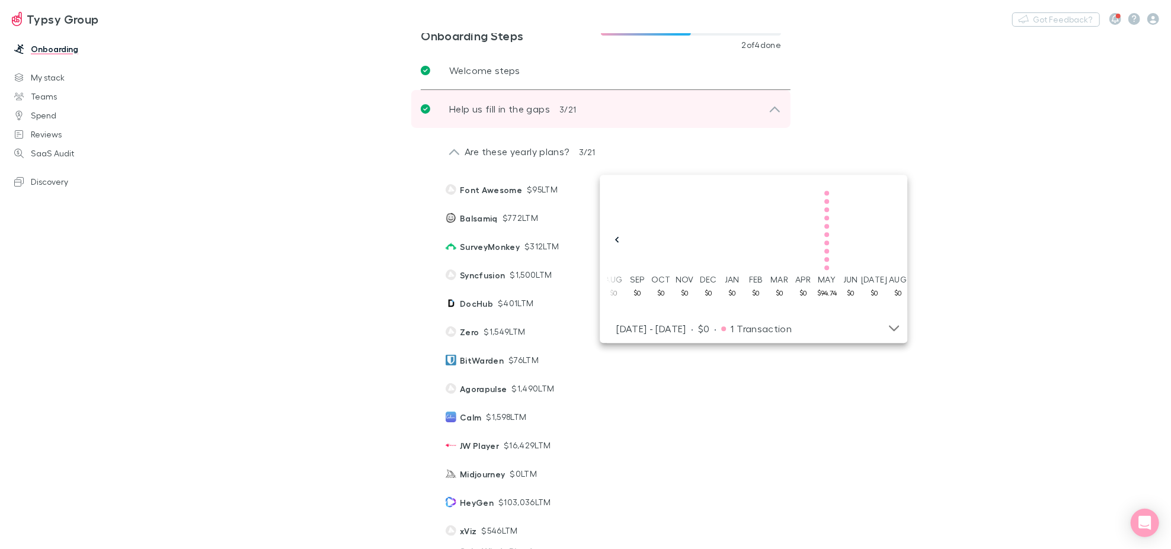
click at [428, 113] on div "Help us fill in the gaps 3 / 21" at bounding box center [595, 109] width 348 height 14
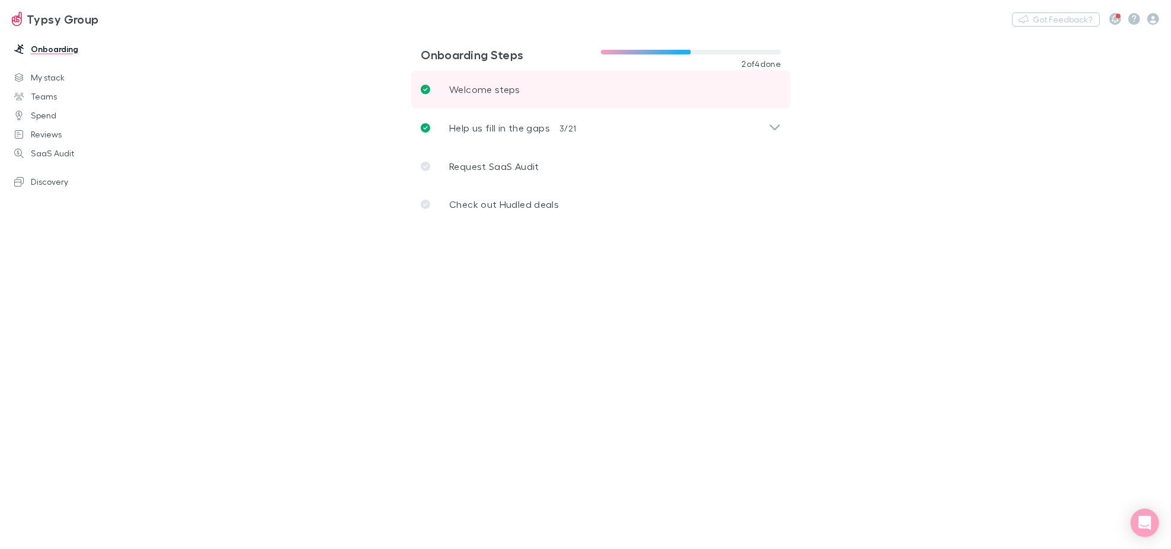
scroll to position [0, 0]
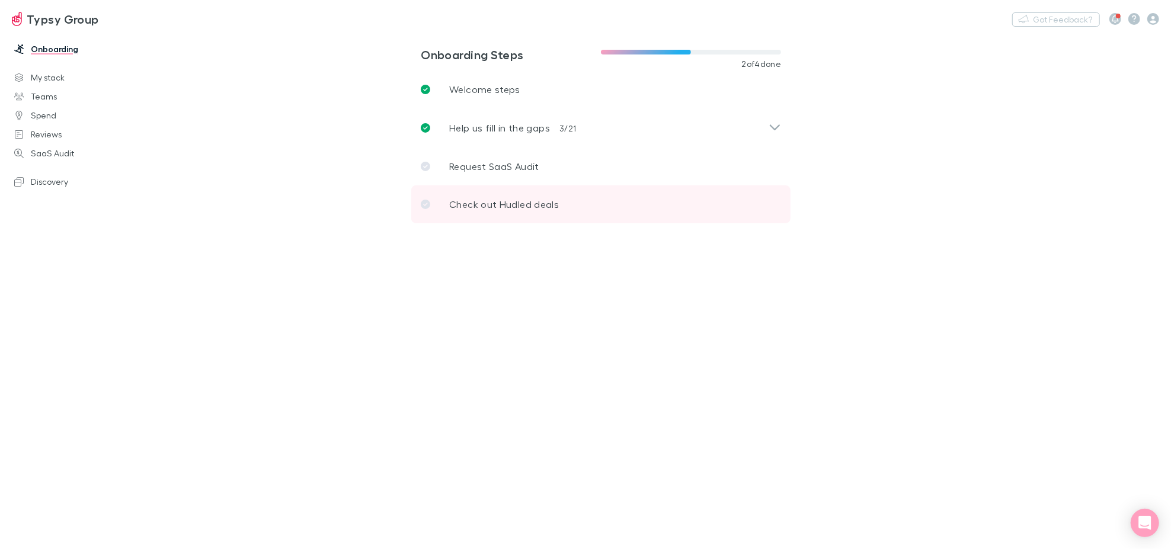
click at [456, 200] on p "Check out Hudled deals" at bounding box center [504, 204] width 110 height 14
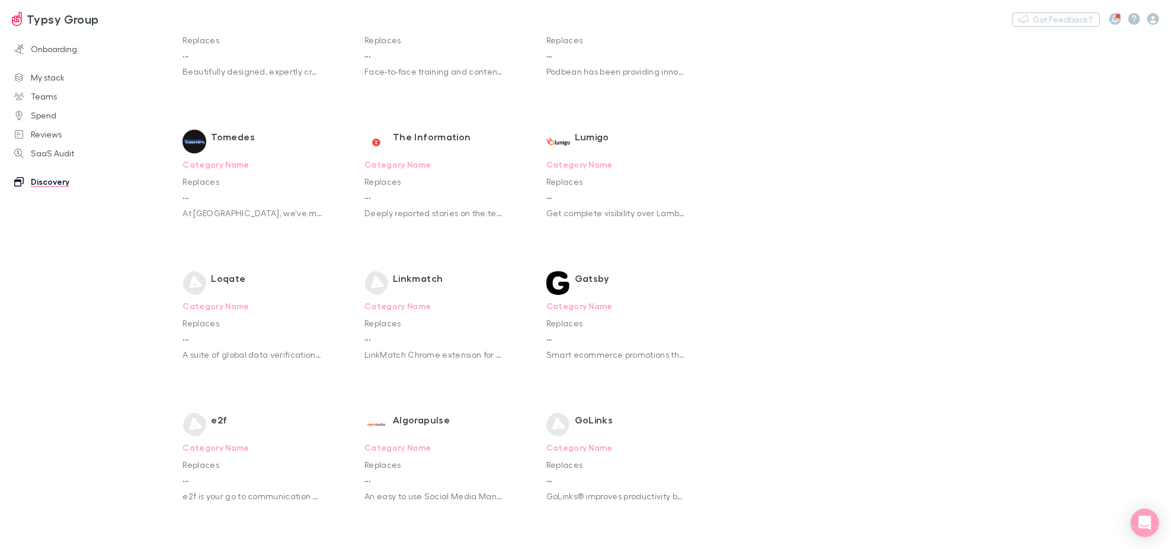
scroll to position [918, 0]
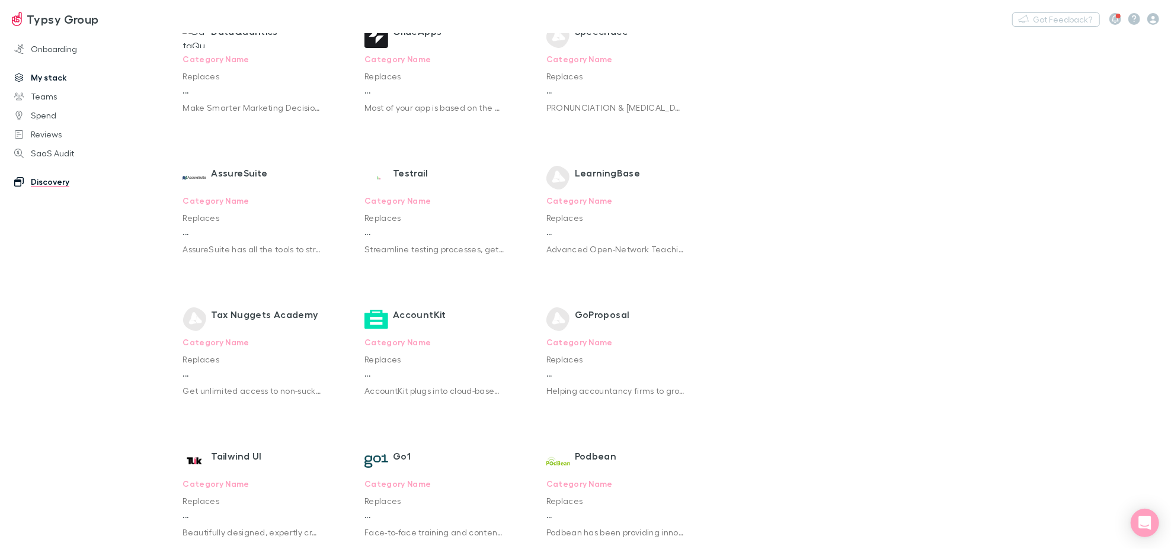
click at [55, 81] on link "My stack" at bounding box center [81, 77] width 159 height 19
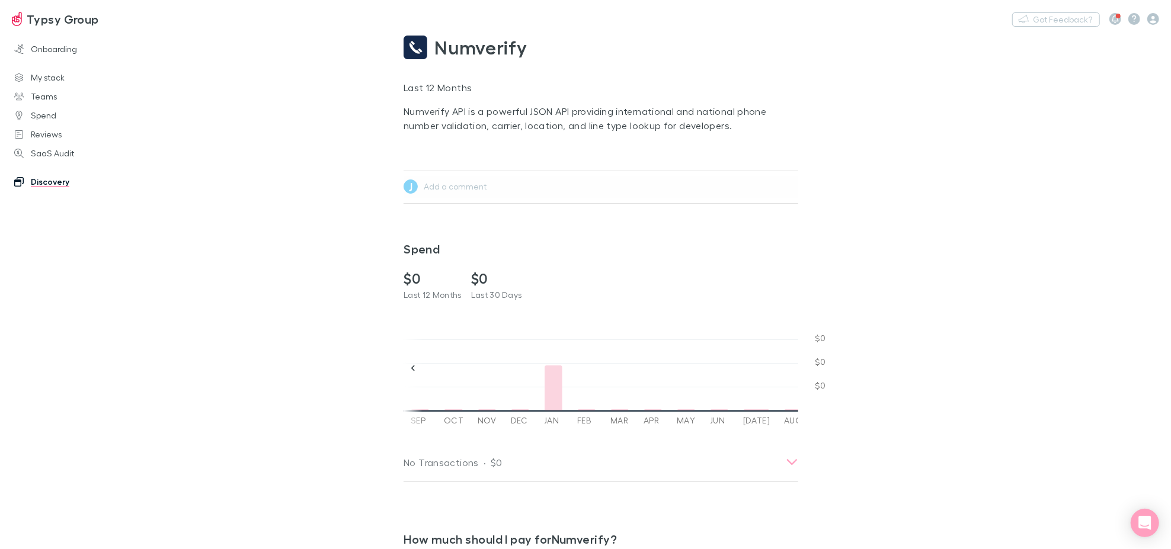
scroll to position [0, 401]
